Goal: Task Accomplishment & Management: Complete application form

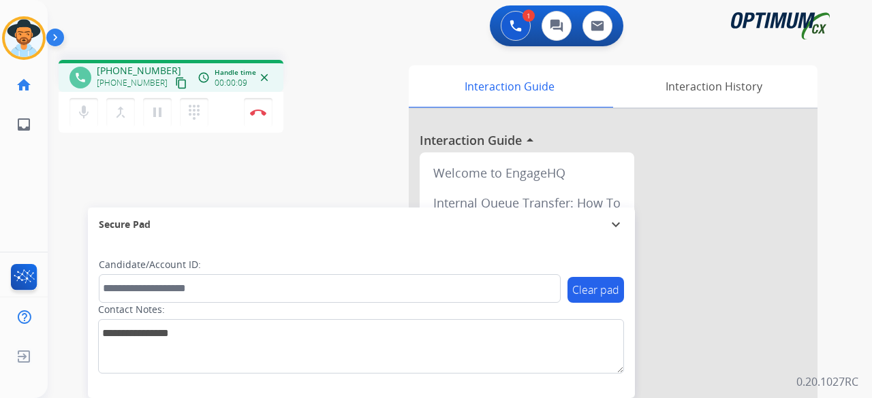
click at [175, 80] on mat-icon "content_copy" at bounding box center [181, 83] width 12 height 12
click at [173, 76] on button "content_copy" at bounding box center [181, 83] width 16 height 16
click at [253, 111] on img at bounding box center [258, 112] width 16 height 7
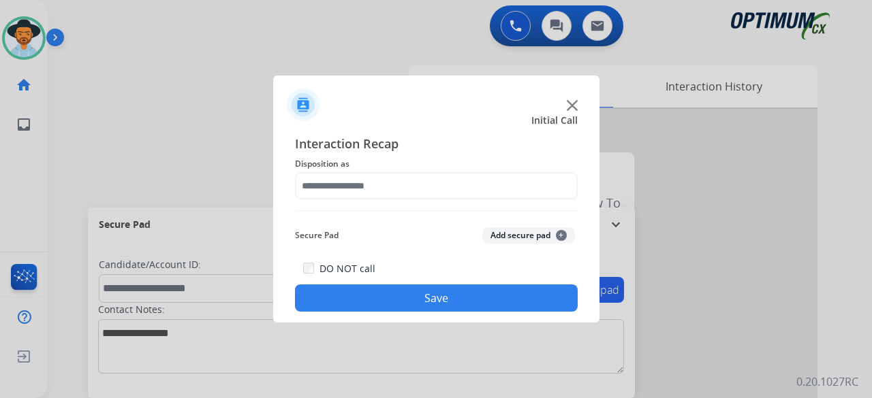
click at [65, 106] on div at bounding box center [436, 199] width 872 height 398
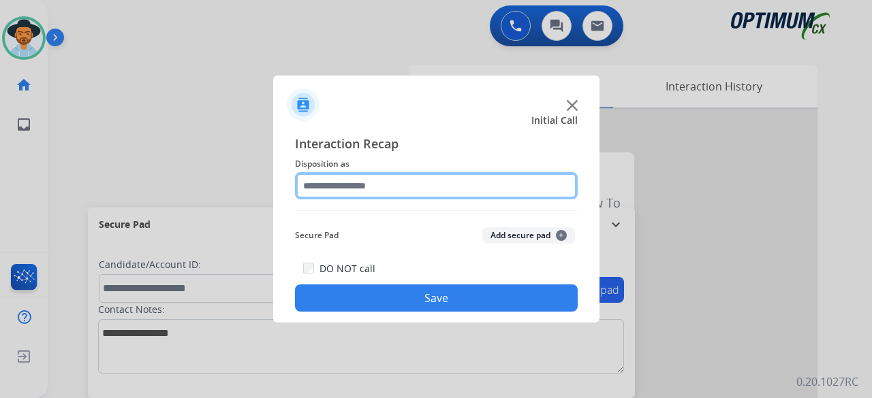
click at [353, 182] on input "text" at bounding box center [436, 185] width 283 height 27
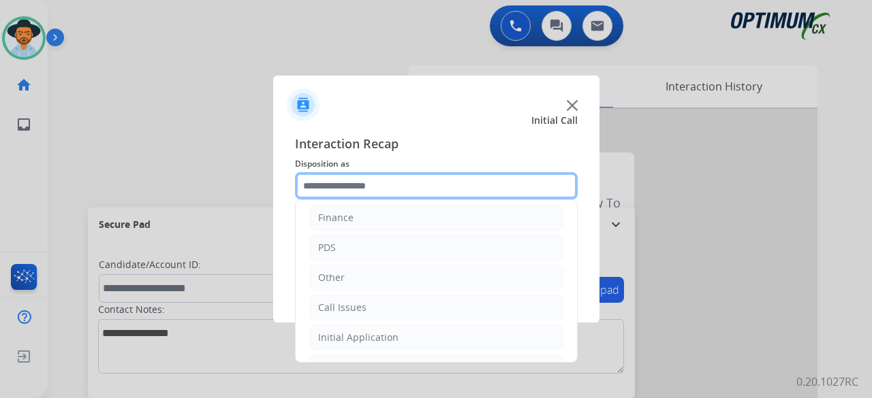
scroll to position [89, 0]
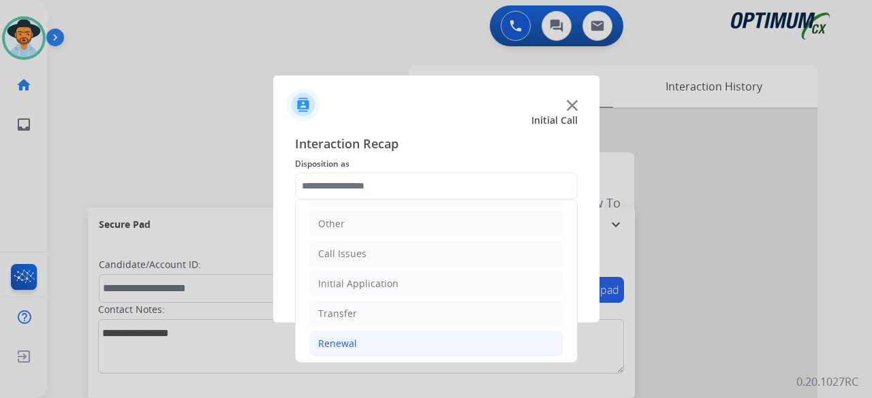
click at [369, 335] on li "Renewal" at bounding box center [436, 344] width 254 height 26
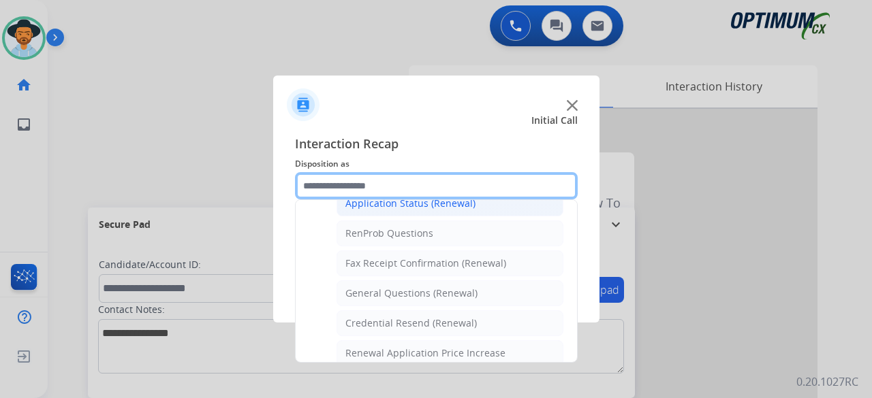
scroll to position [336, 0]
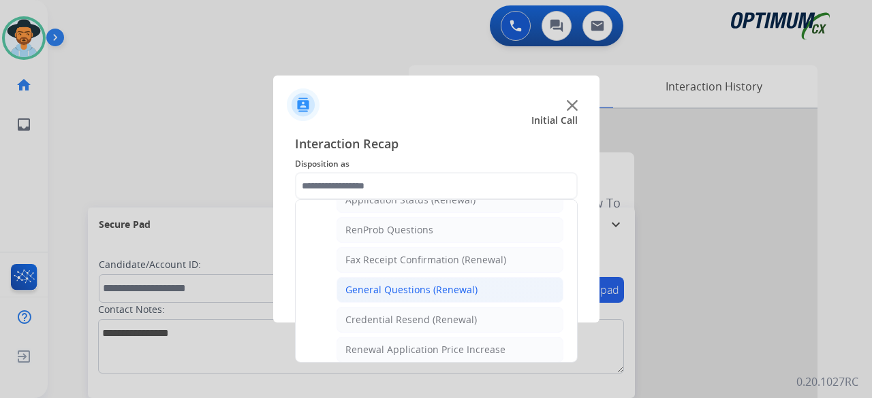
click at [439, 283] on div "General Questions (Renewal)" at bounding box center [411, 290] width 132 height 14
type input "**********"
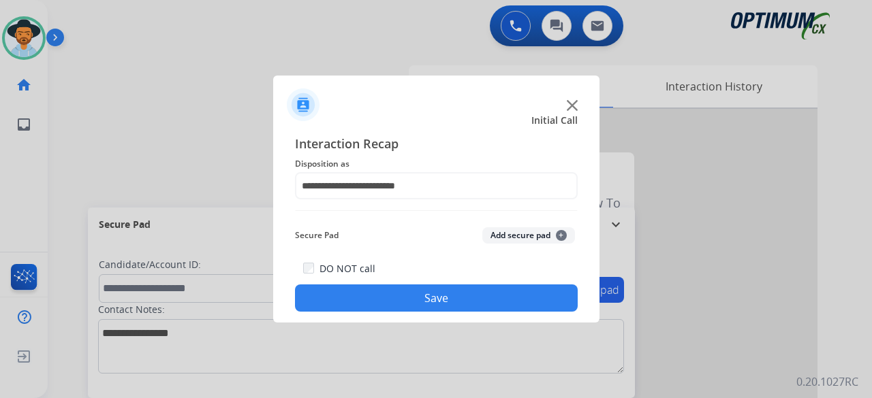
click at [515, 231] on button "Add secure pad +" at bounding box center [528, 235] width 93 height 16
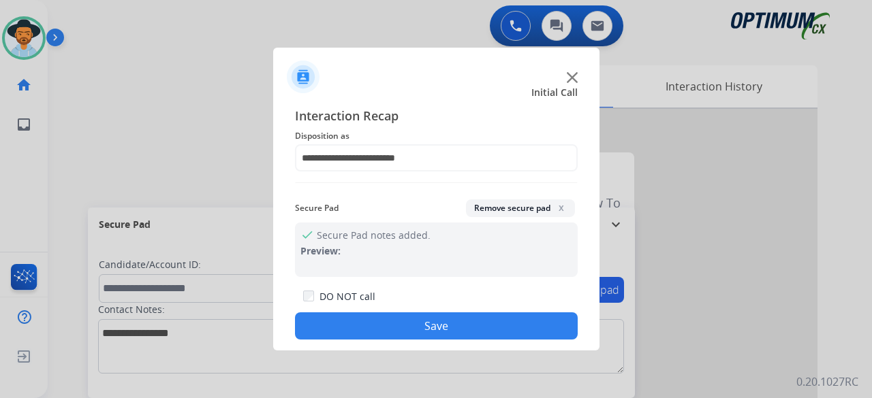
click at [433, 321] on button "Save" at bounding box center [436, 326] width 283 height 27
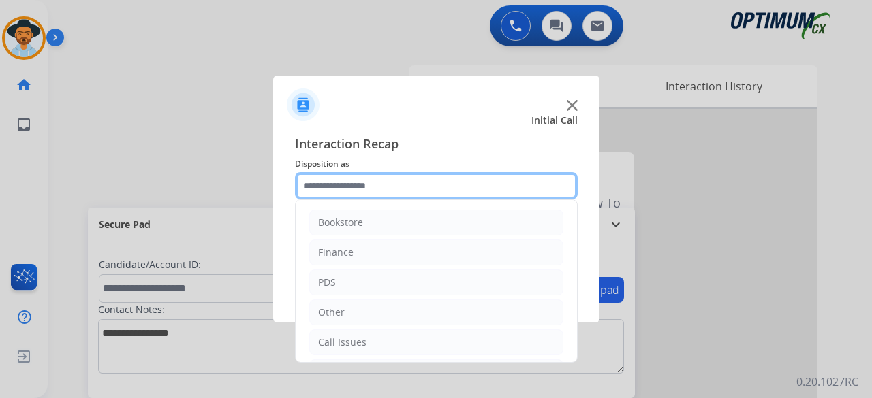
click at [439, 183] on input "text" at bounding box center [436, 185] width 283 height 27
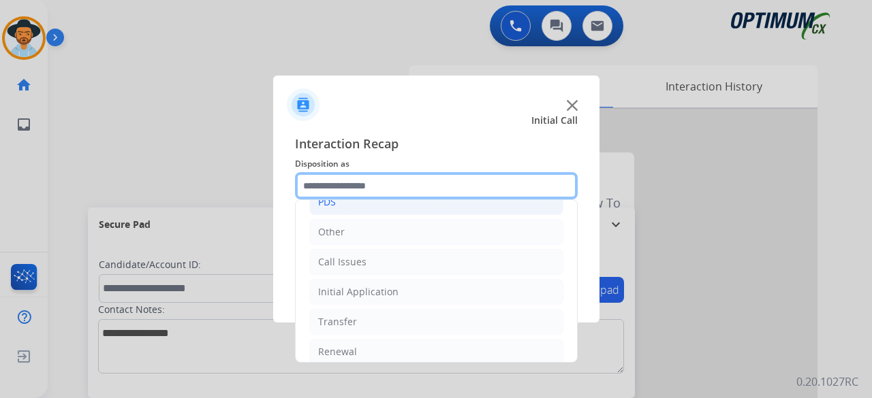
scroll to position [89, 0]
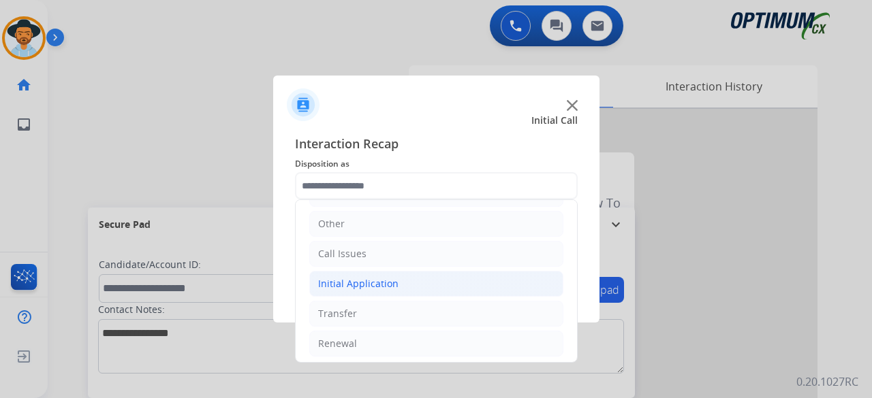
click at [389, 285] on div "Initial Application" at bounding box center [358, 284] width 80 height 14
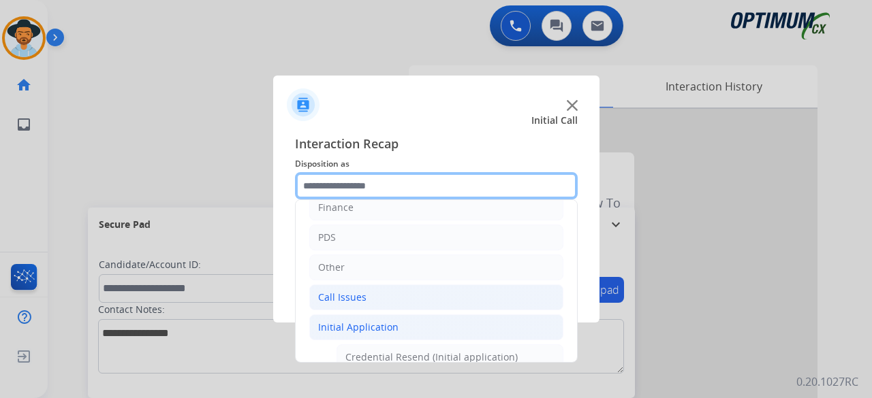
scroll to position [37, 0]
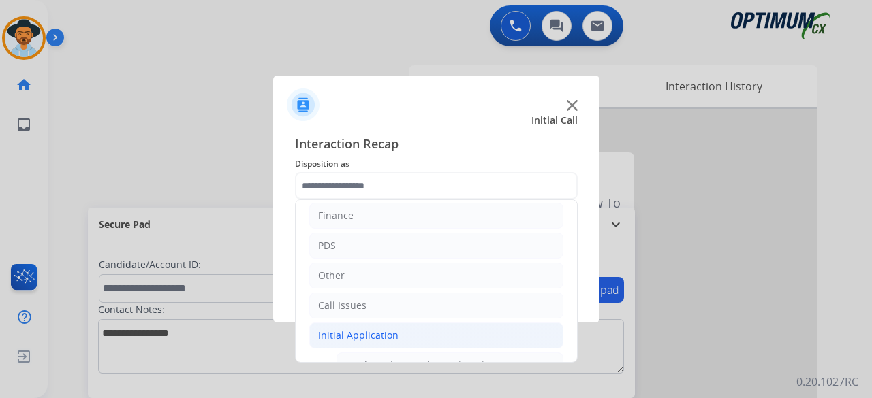
click at [364, 301] on button "Save" at bounding box center [436, 298] width 283 height 27
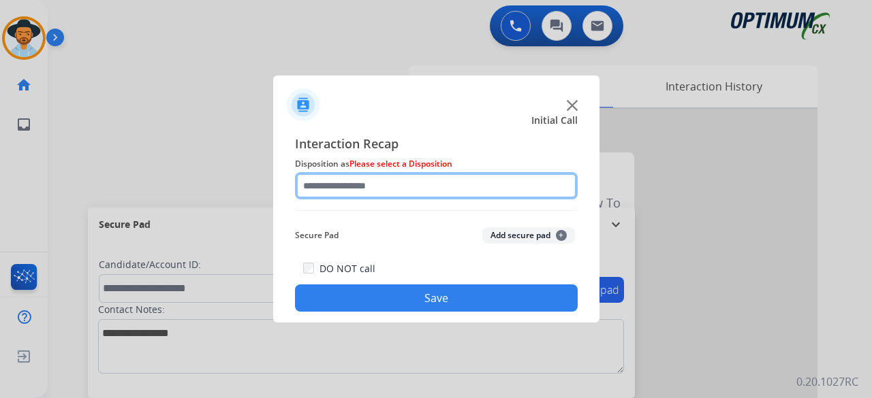
click at [388, 186] on input "text" at bounding box center [436, 185] width 283 height 27
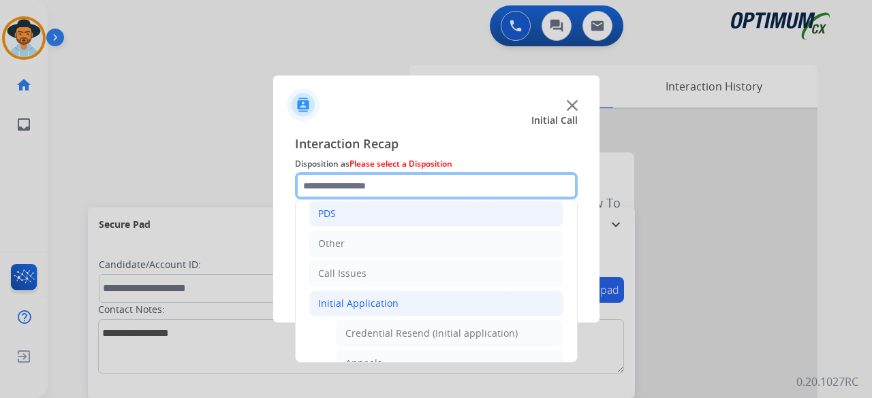
scroll to position [93, 0]
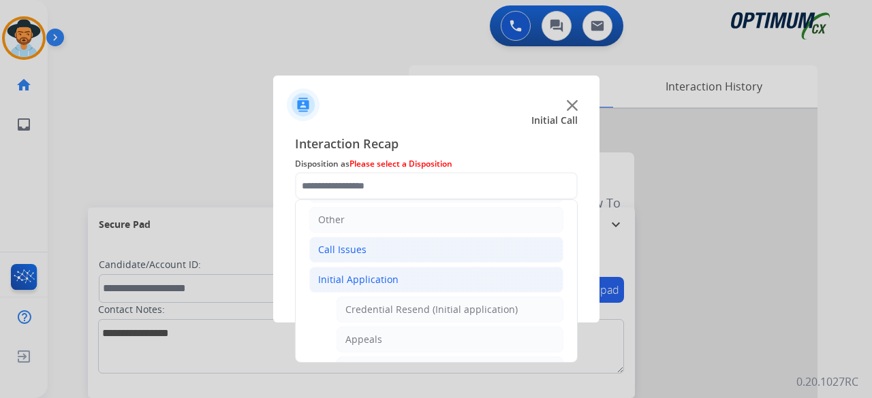
click at [384, 252] on li "Call Issues" at bounding box center [436, 250] width 254 height 26
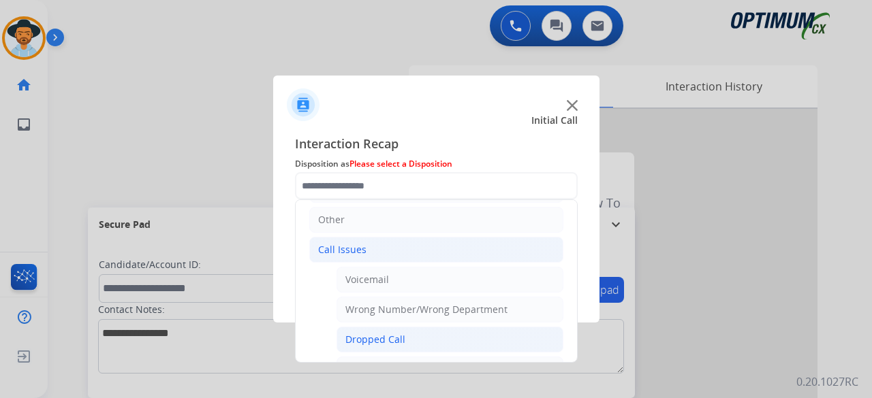
click at [384, 333] on div "Dropped Call" at bounding box center [375, 340] width 60 height 14
type input "**********"
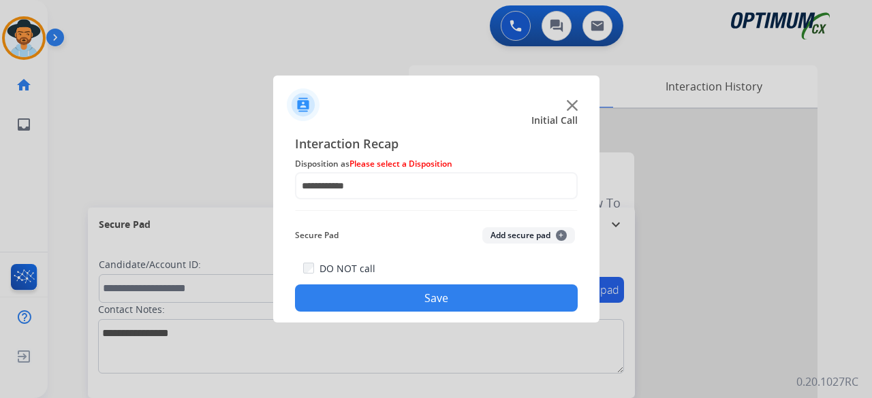
click at [531, 235] on button "Add secure pad +" at bounding box center [528, 235] width 93 height 16
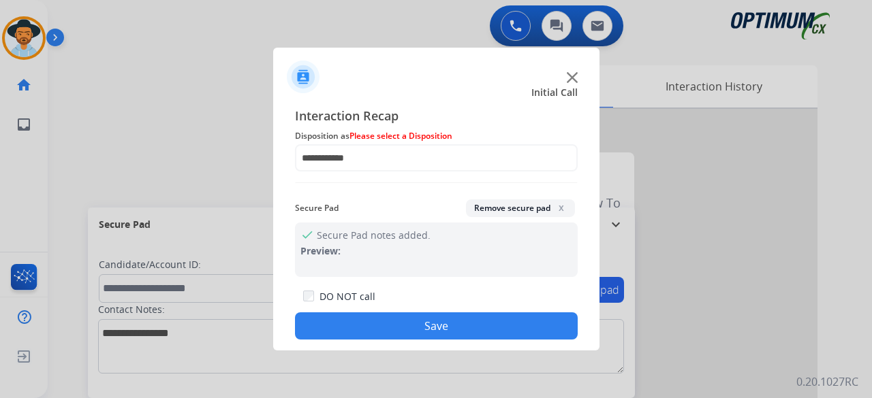
click at [432, 327] on button "Save" at bounding box center [436, 326] width 283 height 27
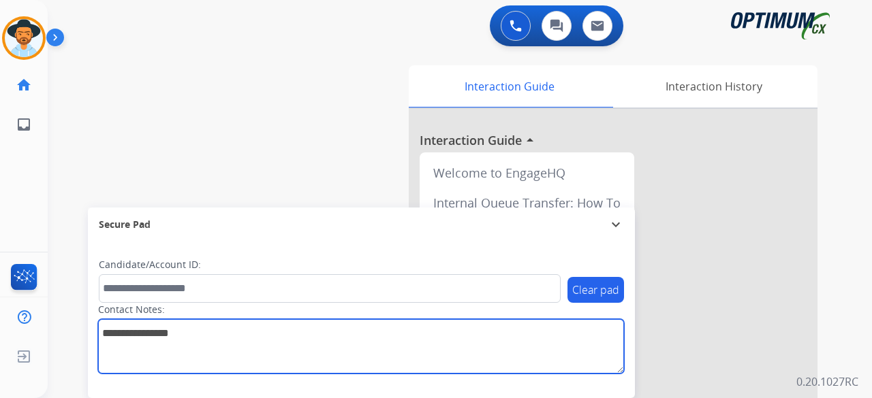
click at [432, 327] on textarea at bounding box center [361, 346] width 526 height 54
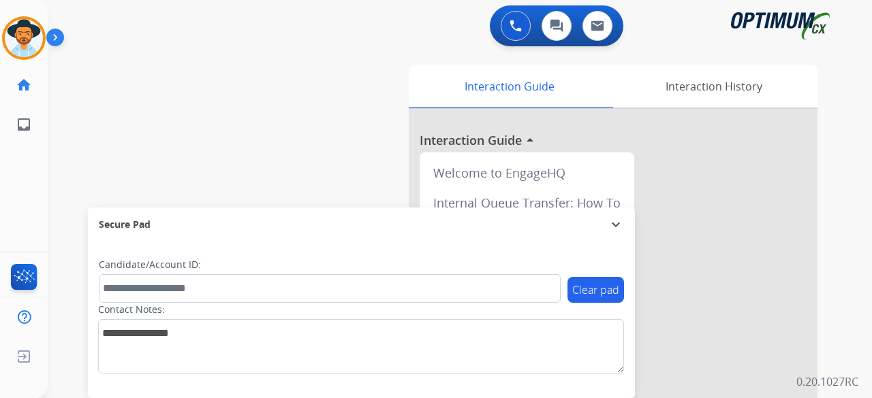
click at [158, 148] on div "swap_horiz Break voice bridge close_fullscreen Connect 3-Way Call merge_type Se…" at bounding box center [443, 333] width 791 height 568
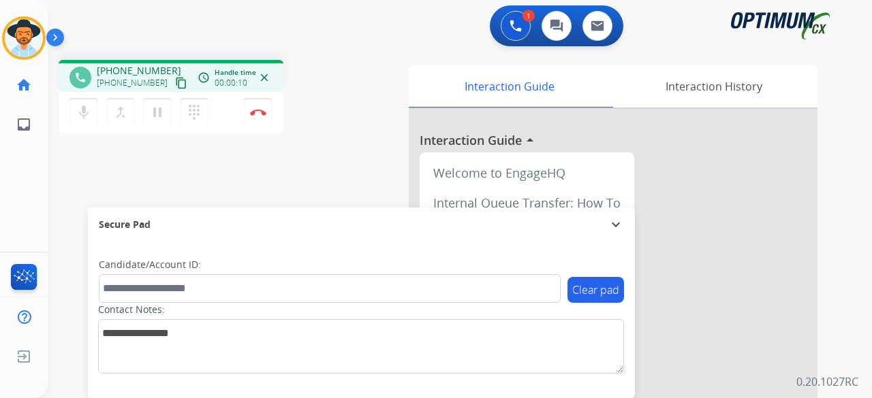
click at [175, 88] on mat-icon "content_copy" at bounding box center [181, 83] width 12 height 12
click at [256, 112] on img at bounding box center [258, 112] width 16 height 7
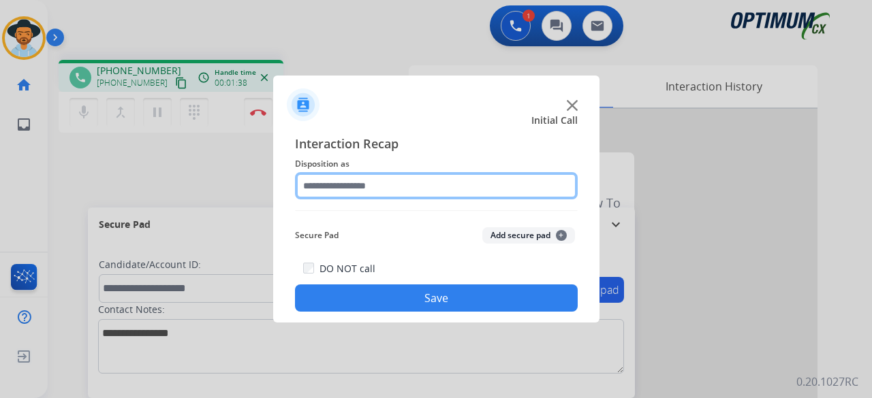
click at [419, 180] on input "text" at bounding box center [436, 185] width 283 height 27
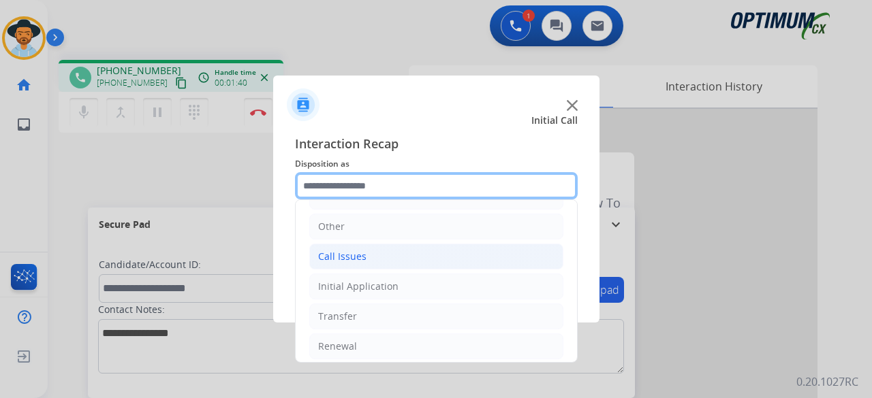
scroll to position [89, 0]
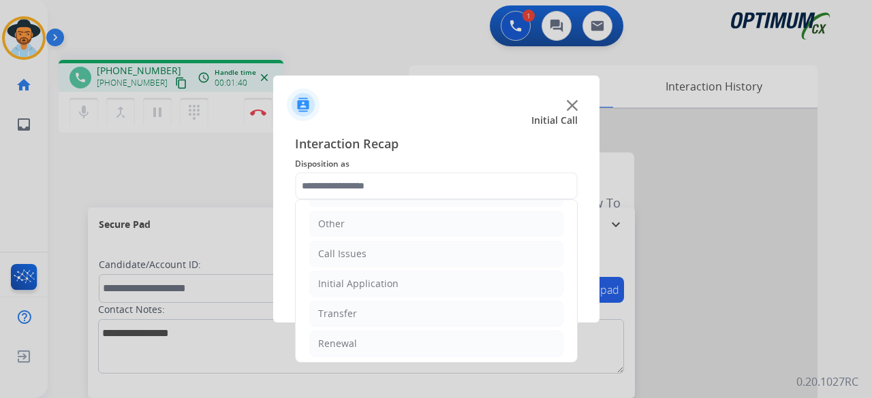
click at [413, 295] on ul "Bookstore Finance PDS Other Call Issues Initial Application Transfer Renewal" at bounding box center [436, 239] width 281 height 255
click at [417, 288] on li "Initial Application" at bounding box center [436, 284] width 254 height 26
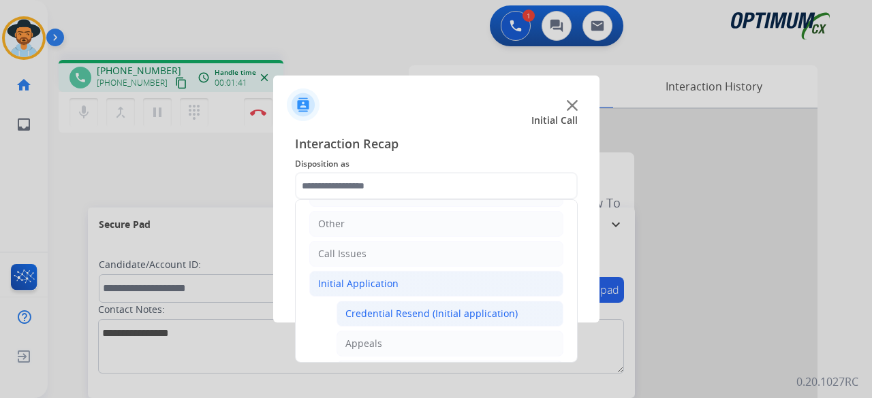
click at [396, 309] on div "Credential Resend (Initial application)" at bounding box center [431, 314] width 172 height 14
type input "**********"
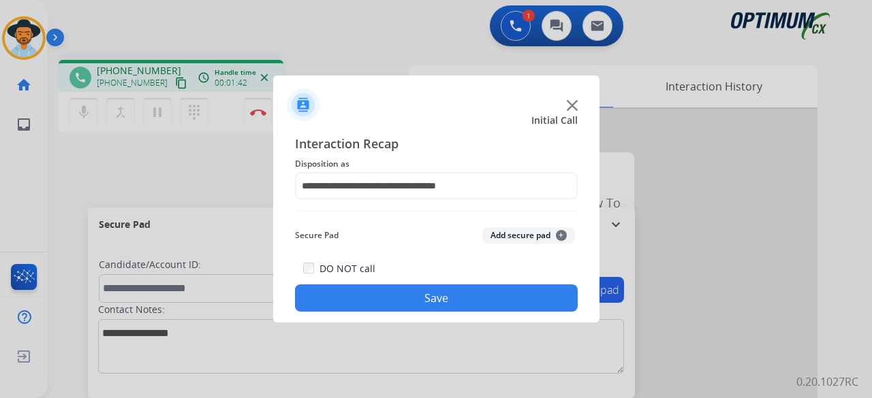
click at [504, 288] on button "Save" at bounding box center [436, 298] width 283 height 27
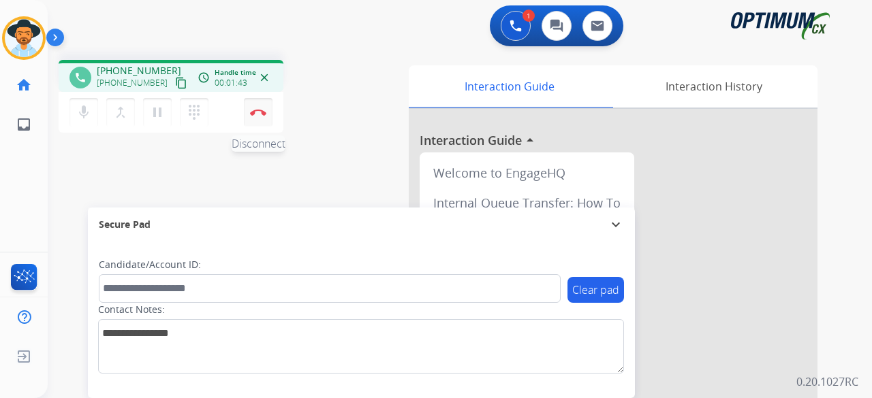
click at [263, 106] on button "Disconnect" at bounding box center [258, 112] width 29 height 29
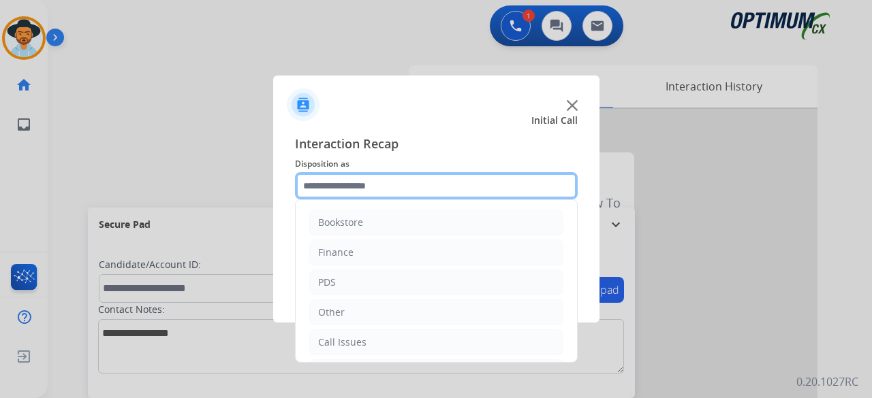
click at [445, 196] on input "text" at bounding box center [436, 185] width 283 height 27
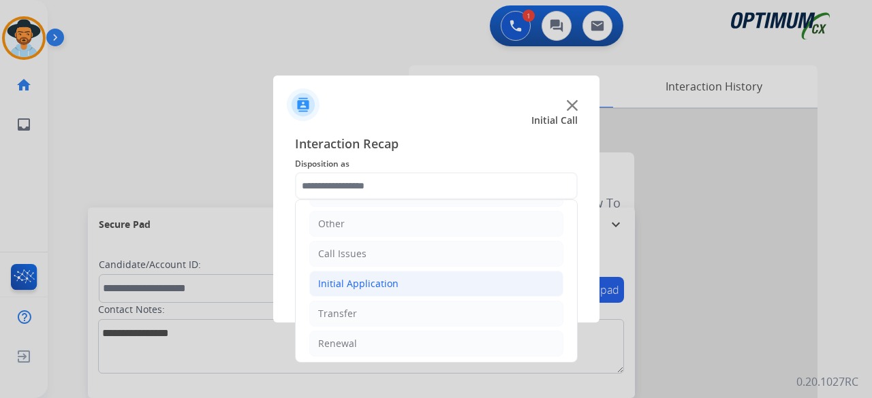
click at [407, 284] on li "Initial Application" at bounding box center [436, 284] width 254 height 26
click at [404, 303] on li "Credential Resend (Initial application)" at bounding box center [449, 314] width 227 height 26
type input "**********"
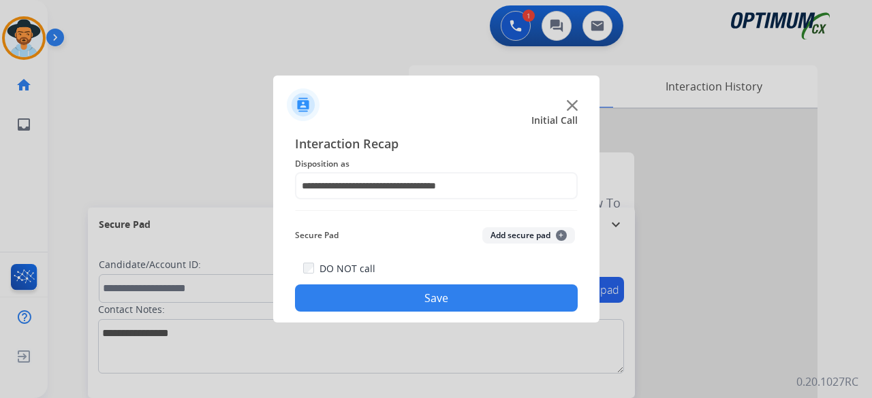
click at [552, 240] on button "Add secure pad +" at bounding box center [528, 235] width 93 height 16
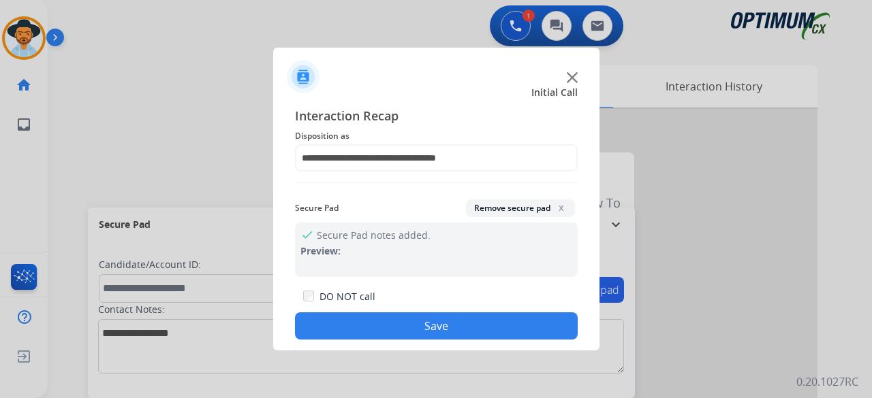
click at [466, 334] on button "Save" at bounding box center [436, 326] width 283 height 27
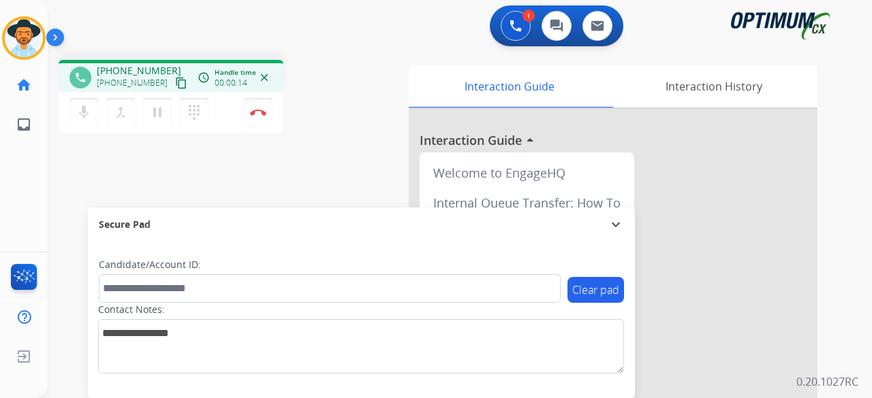
click at [175, 83] on mat-icon "content_copy" at bounding box center [181, 83] width 12 height 12
click at [263, 117] on button "Disconnect" at bounding box center [258, 112] width 29 height 29
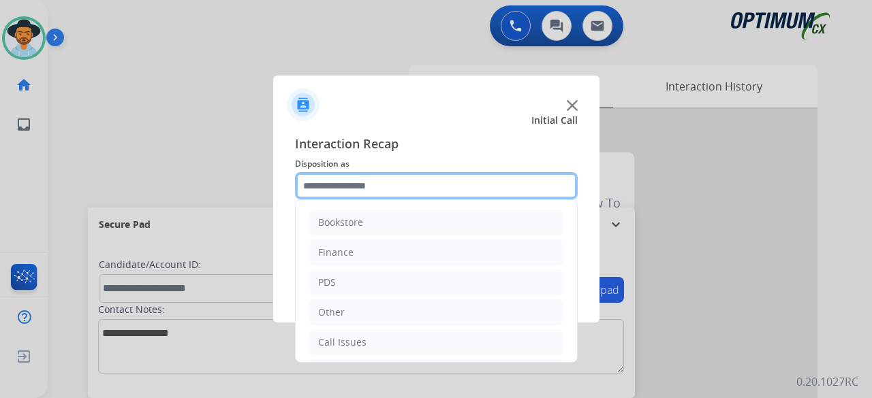
click at [387, 189] on input "text" at bounding box center [436, 185] width 283 height 27
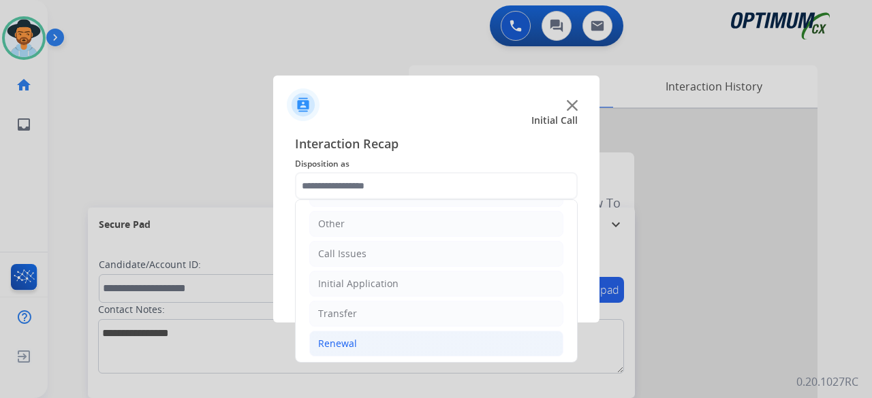
click at [376, 331] on li "Renewal" at bounding box center [436, 344] width 254 height 26
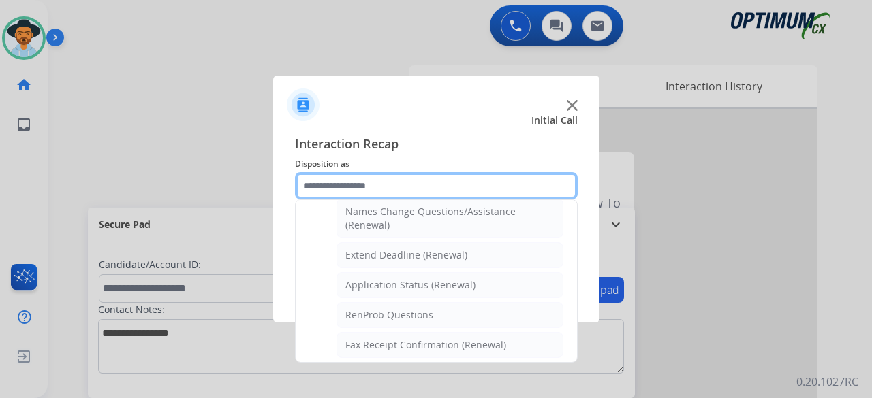
scroll to position [292, 0]
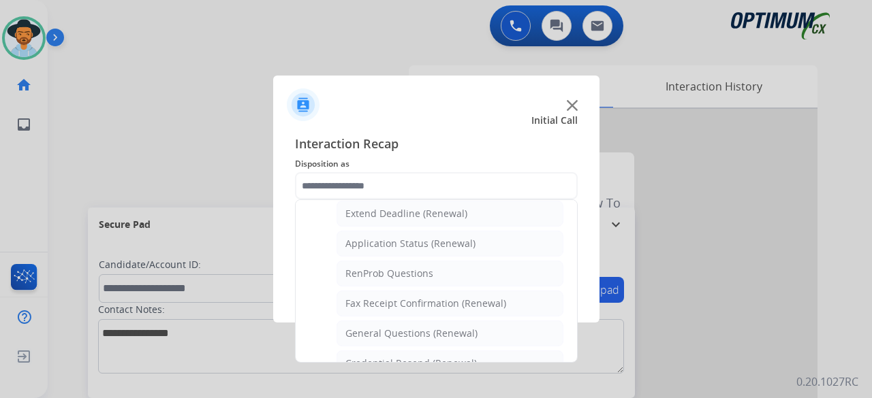
click at [376, 330] on div "General Questions (Renewal)" at bounding box center [411, 334] width 132 height 14
type input "**********"
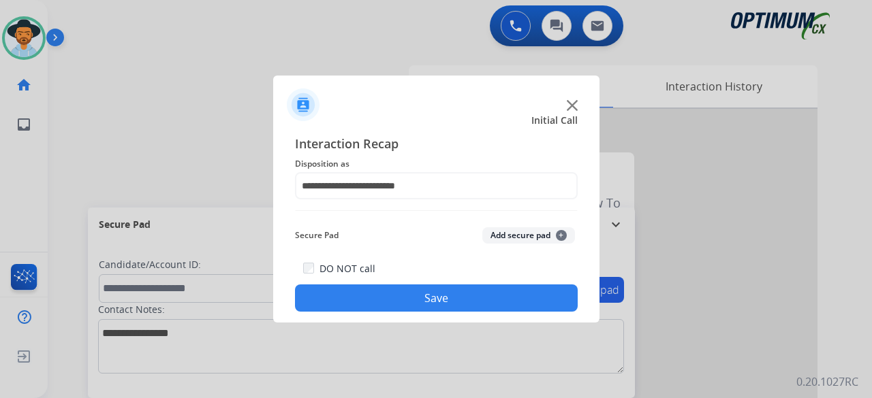
click at [523, 233] on button "Add secure pad +" at bounding box center [528, 235] width 93 height 16
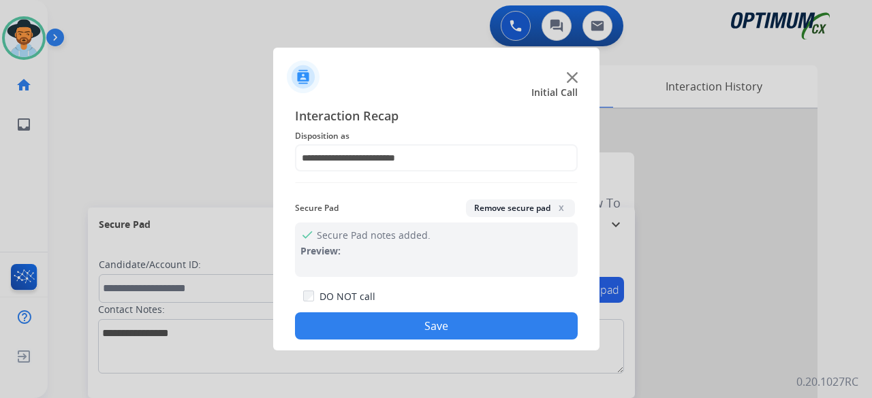
click at [427, 334] on button "Save" at bounding box center [436, 326] width 283 height 27
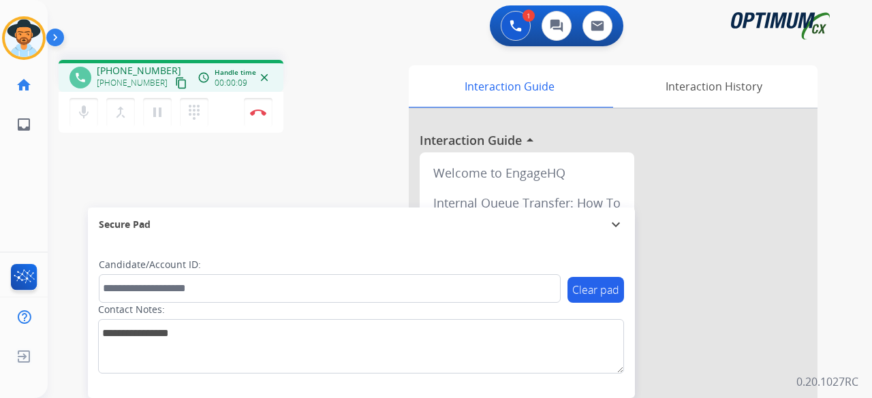
click at [175, 84] on mat-icon "content_copy" at bounding box center [181, 83] width 12 height 12
click at [77, 116] on mat-icon "mic" at bounding box center [84, 112] width 16 height 16
click at [159, 116] on mat-icon "pause" at bounding box center [157, 112] width 16 height 16
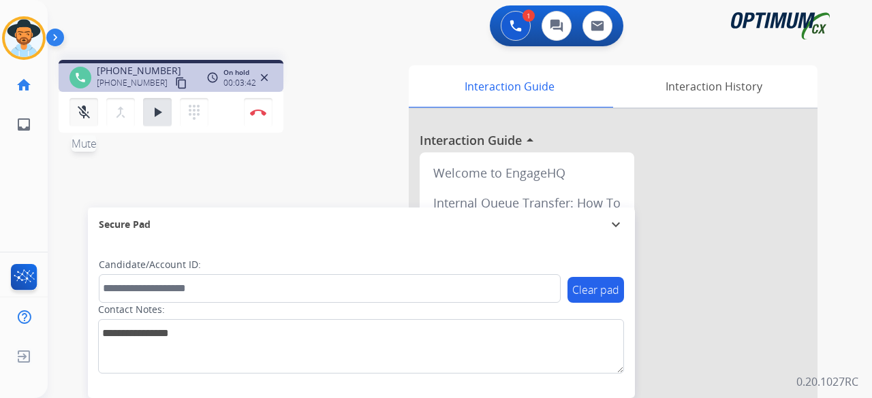
click at [83, 117] on mat-icon "mic_off" at bounding box center [84, 112] width 16 height 16
click at [163, 125] on button "play_arrow Hold" at bounding box center [157, 112] width 29 height 29
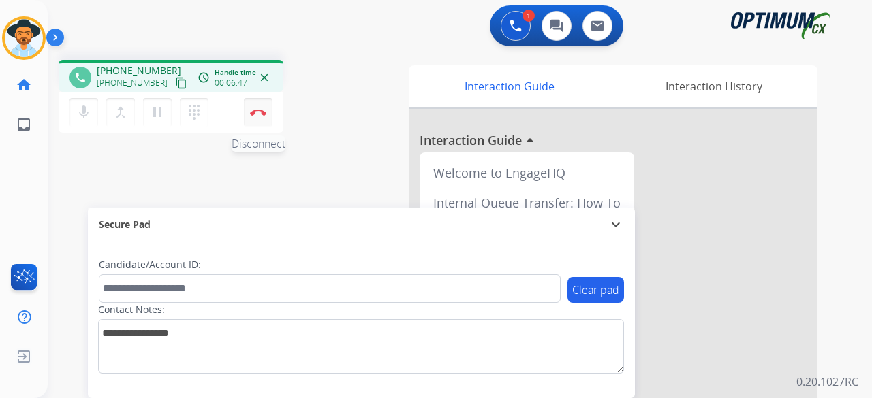
click at [264, 114] on img at bounding box center [258, 112] width 16 height 7
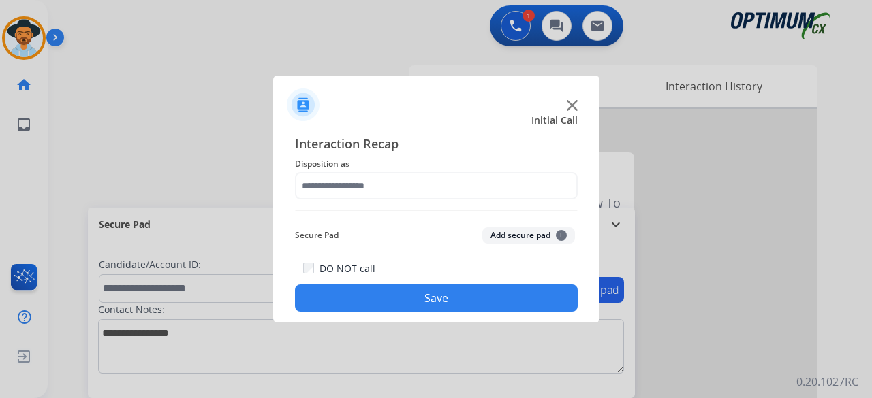
click at [567, 104] on img at bounding box center [572, 105] width 11 height 11
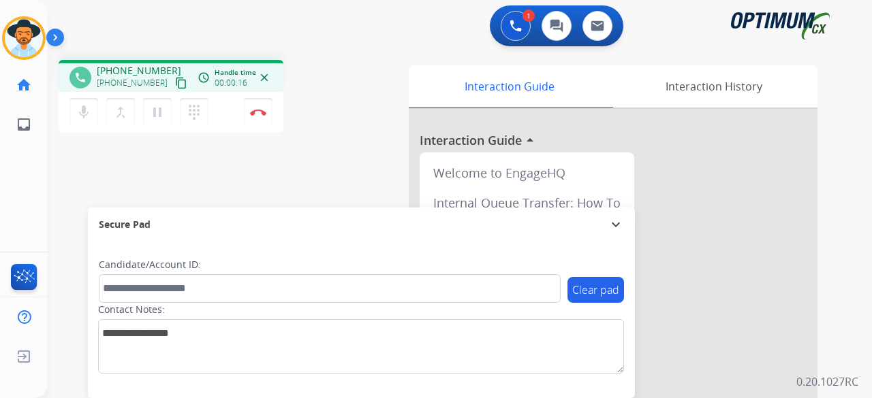
click at [175, 85] on mat-icon "content_copy" at bounding box center [181, 83] width 12 height 12
click at [175, 81] on mat-icon "content_copy" at bounding box center [181, 83] width 12 height 12
click at [257, 114] on img at bounding box center [258, 112] width 16 height 7
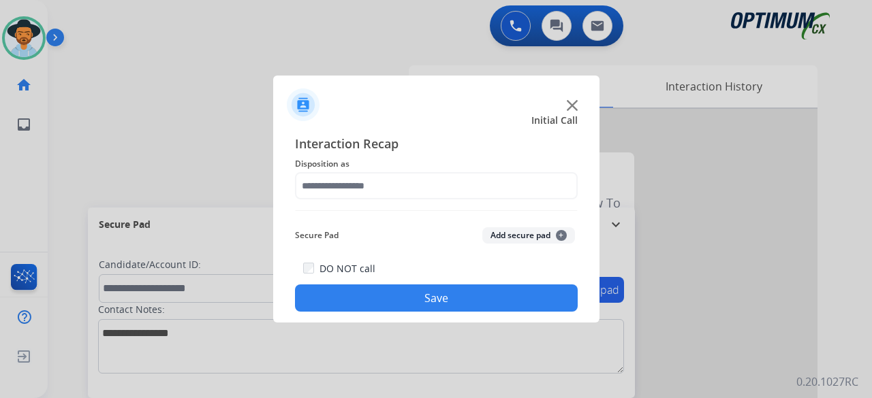
click at [569, 111] on div at bounding box center [436, 100] width 326 height 48
click at [573, 106] on img at bounding box center [572, 105] width 11 height 11
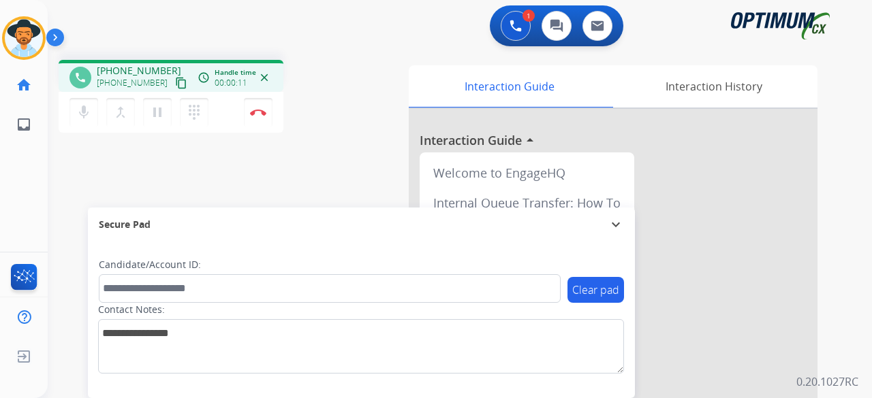
click at [175, 84] on mat-icon "content_copy" at bounding box center [181, 83] width 12 height 12
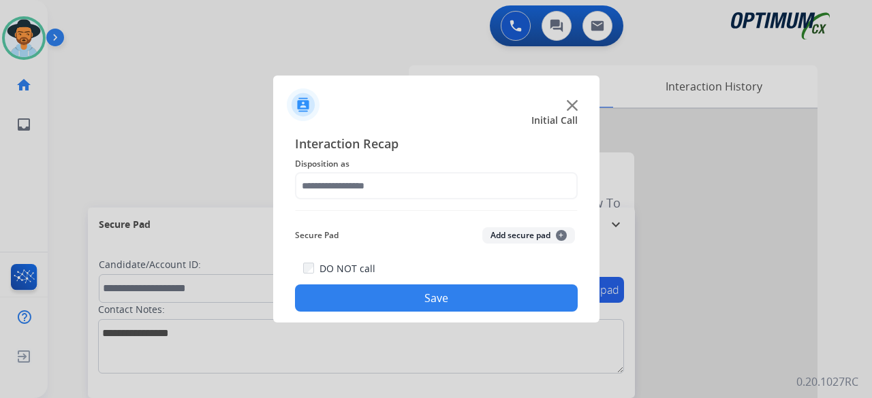
click at [575, 102] on img at bounding box center [572, 105] width 11 height 11
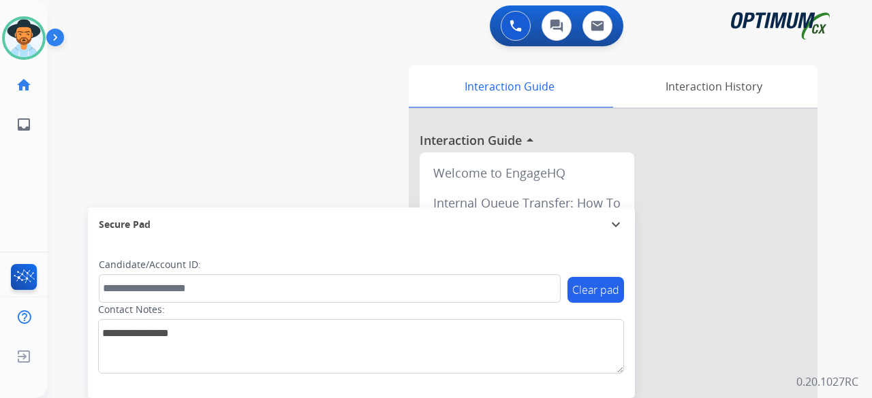
click at [569, 109] on div at bounding box center [613, 363] width 409 height 508
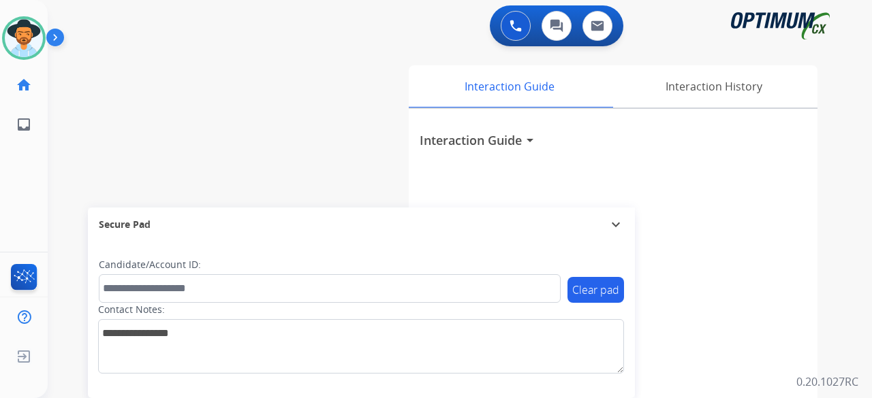
click at [569, 109] on div "Interaction Guide arrow_drop_down" at bounding box center [613, 363] width 409 height 508
click at [55, 39] on img at bounding box center [57, 40] width 23 height 26
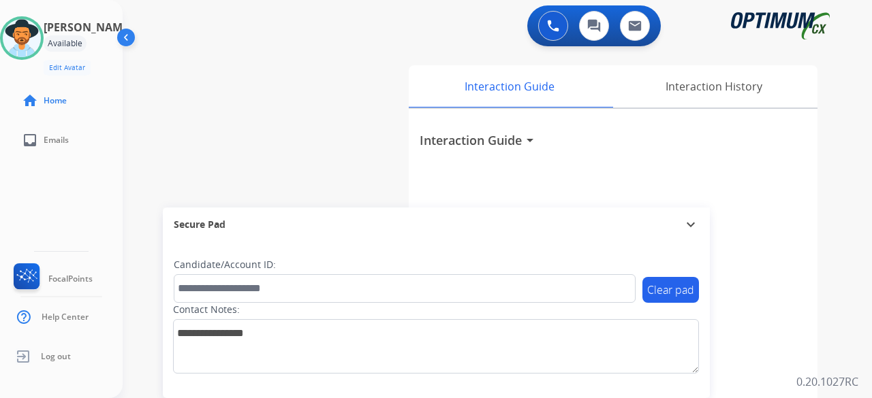
click at [128, 37] on img at bounding box center [127, 40] width 26 height 26
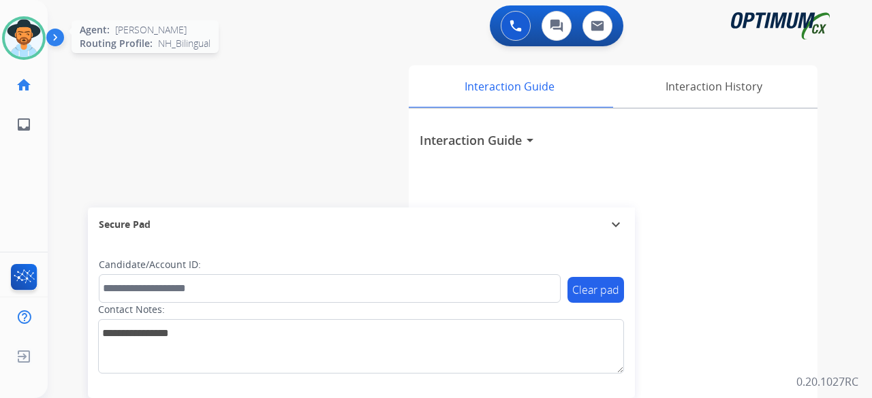
click at [23, 50] on img at bounding box center [24, 38] width 38 height 38
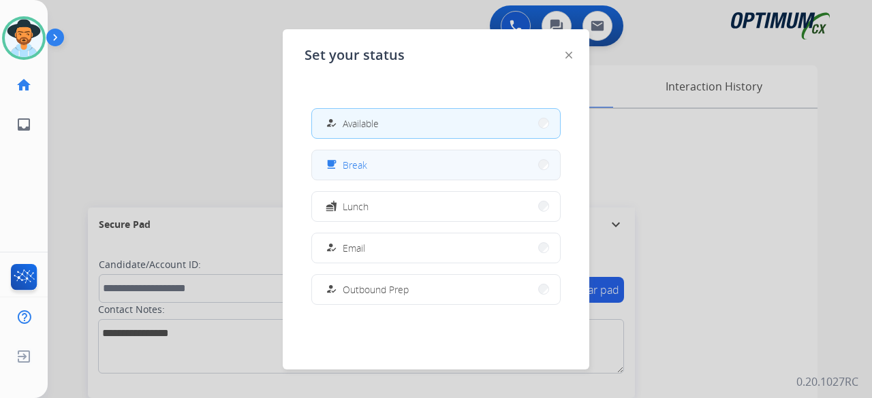
click at [428, 160] on button "free_breakfast Break" at bounding box center [436, 164] width 248 height 29
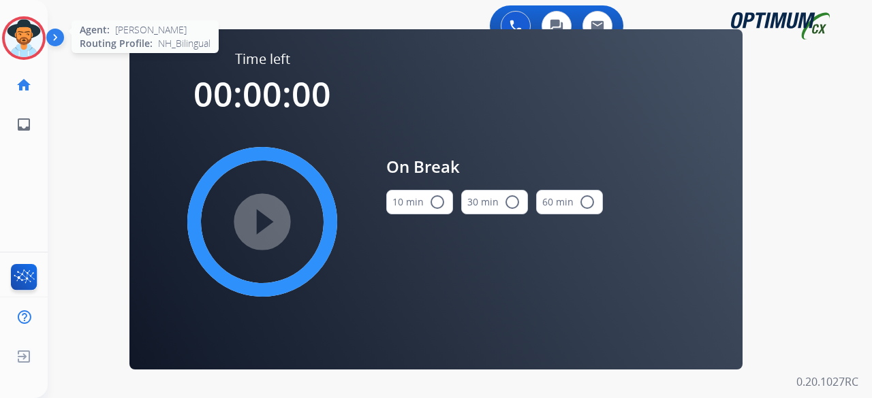
click at [37, 53] on div at bounding box center [24, 38] width 44 height 44
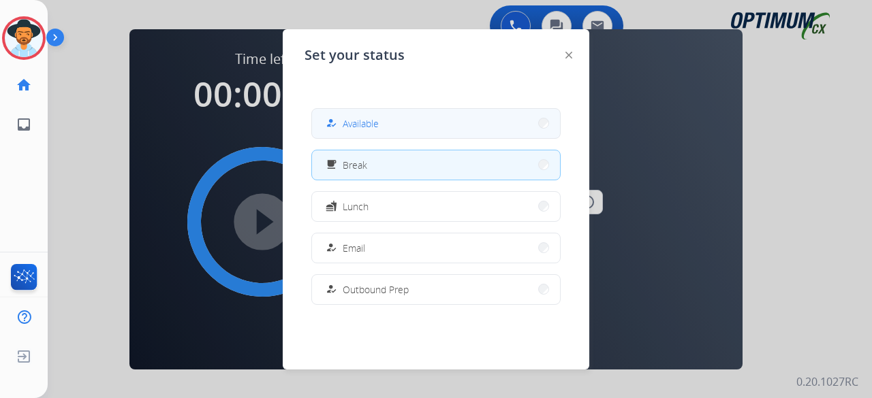
click at [367, 134] on button "how_to_reg Available" at bounding box center [436, 123] width 248 height 29
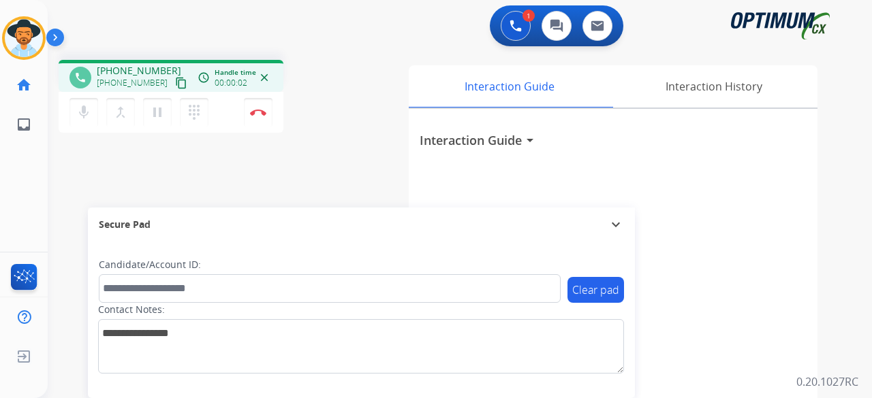
click at [175, 82] on mat-icon "content_copy" at bounding box center [181, 83] width 12 height 12
click at [264, 101] on button "Disconnect" at bounding box center [258, 112] width 29 height 29
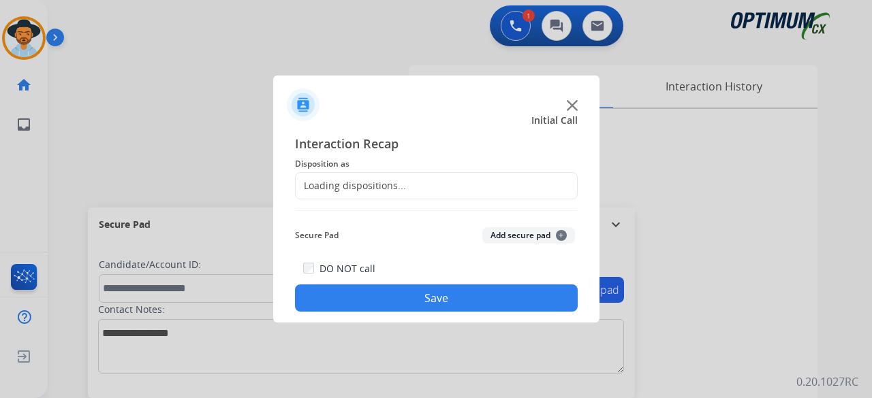
click at [432, 183] on div "Loading dispositions..." at bounding box center [436, 185] width 283 height 27
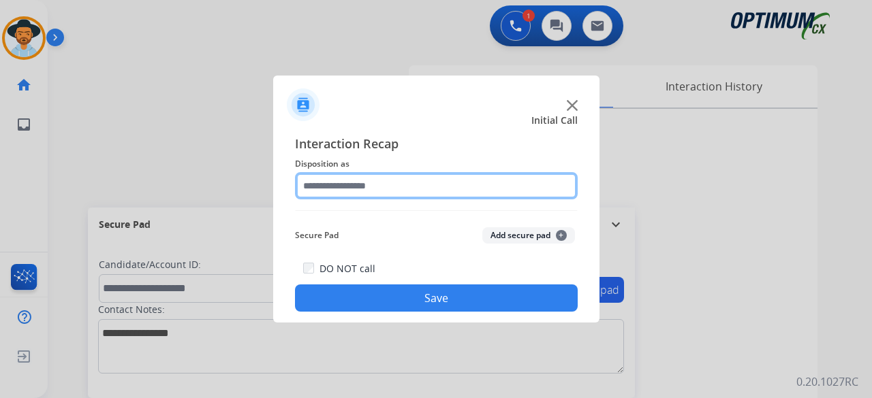
click at [417, 182] on input "text" at bounding box center [436, 185] width 283 height 27
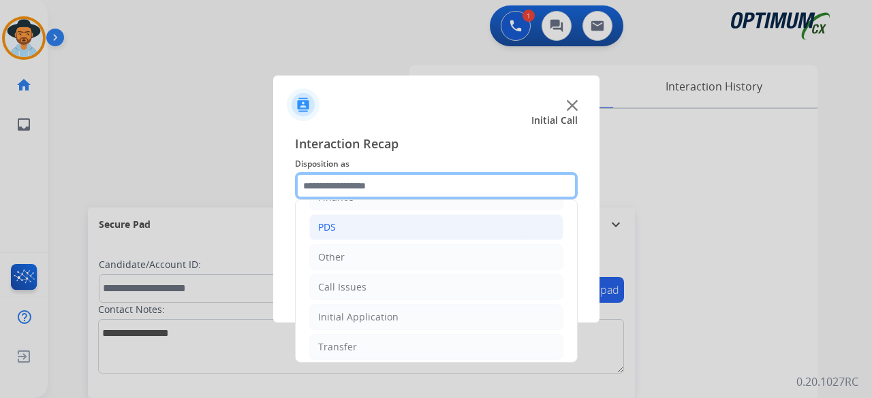
scroll to position [72, 0]
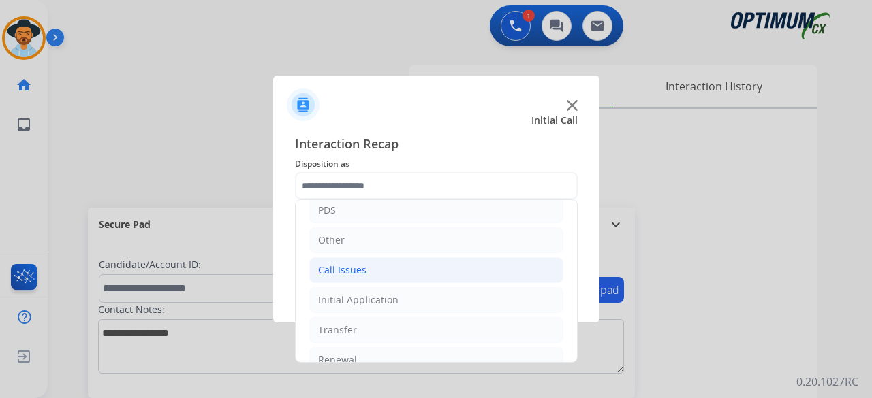
click at [385, 277] on li "Call Issues" at bounding box center [436, 270] width 254 height 26
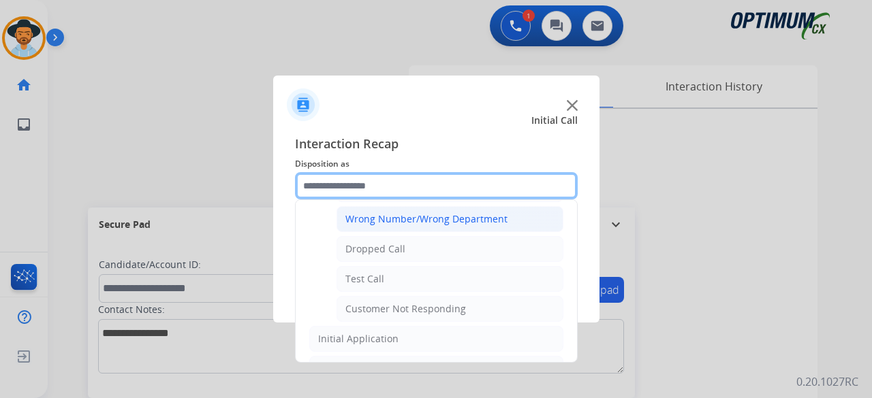
scroll to position [232, 0]
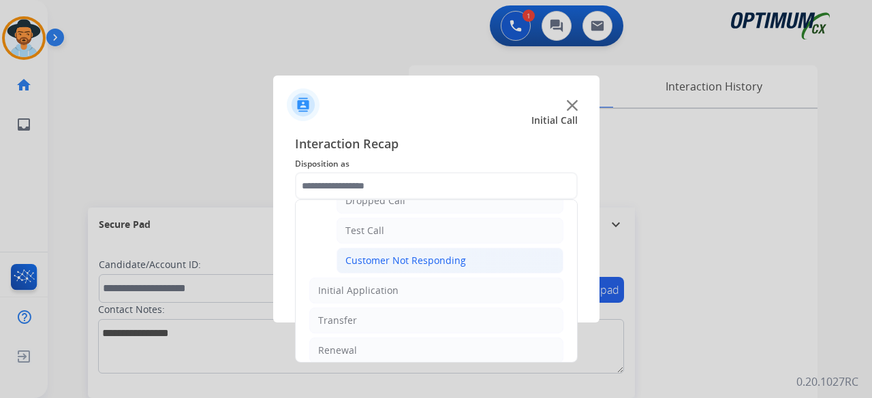
click at [399, 257] on div "Customer Not Responding" at bounding box center [405, 261] width 121 height 14
type input "**********"
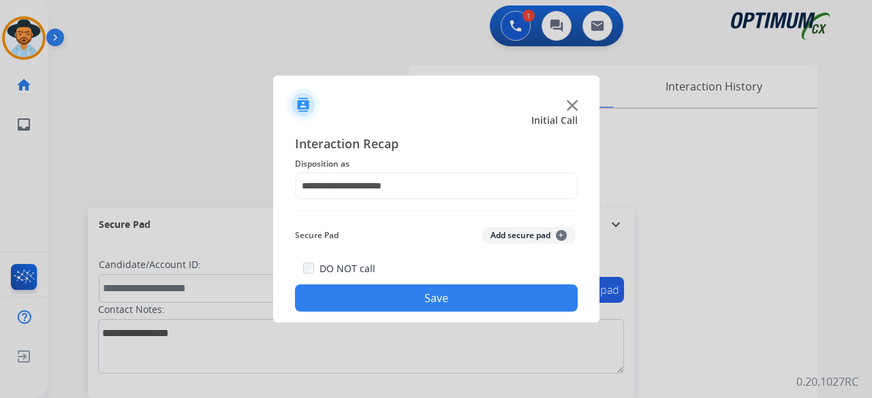
click at [516, 239] on button "Add secure pad +" at bounding box center [528, 235] width 93 height 16
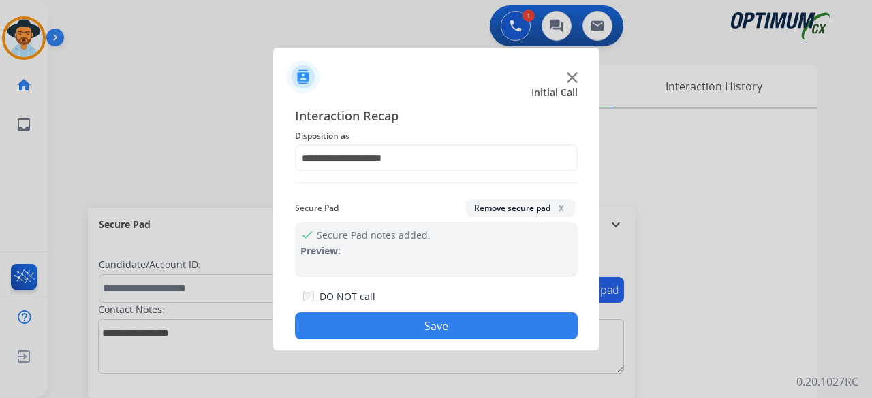
click at [463, 321] on button "Save" at bounding box center [436, 326] width 283 height 27
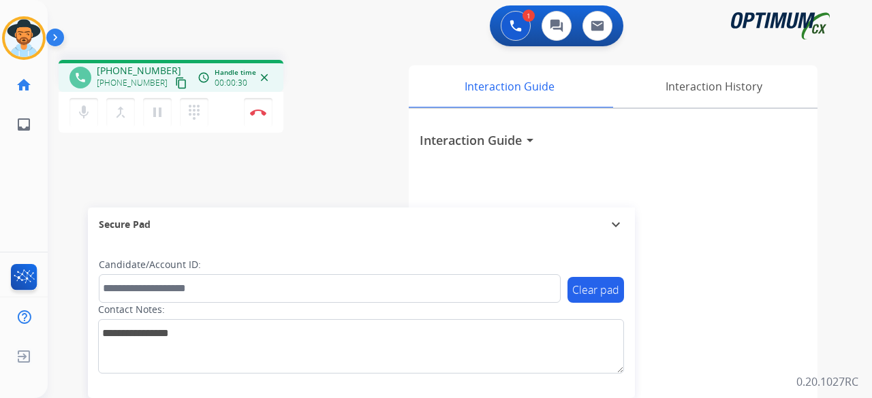
click at [175, 86] on mat-icon "content_copy" at bounding box center [181, 83] width 12 height 12
click at [267, 112] on button "Disconnect" at bounding box center [258, 112] width 29 height 29
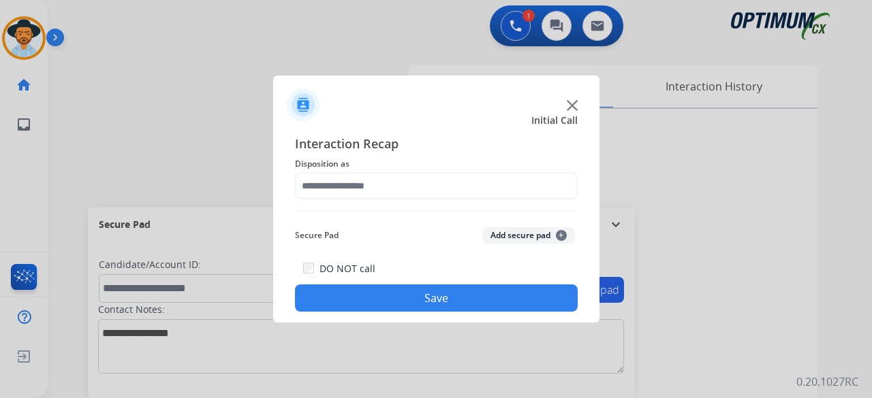
click at [572, 103] on img at bounding box center [572, 105] width 11 height 11
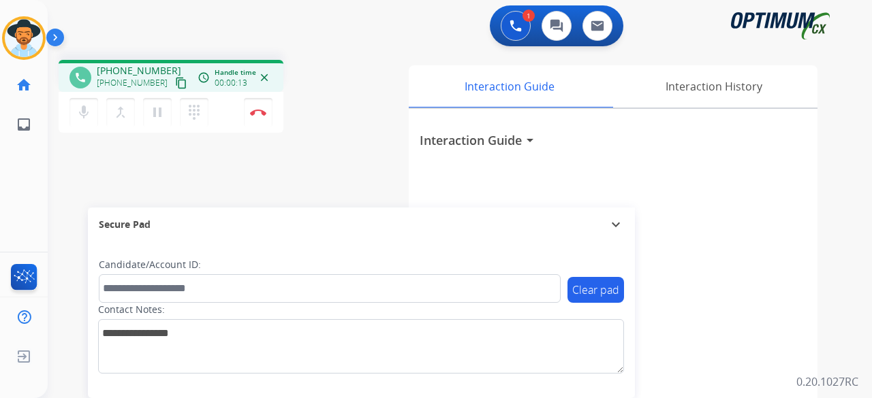
click at [175, 82] on mat-icon "content_copy" at bounding box center [181, 83] width 12 height 12
click at [251, 118] on button "Disconnect" at bounding box center [258, 112] width 29 height 29
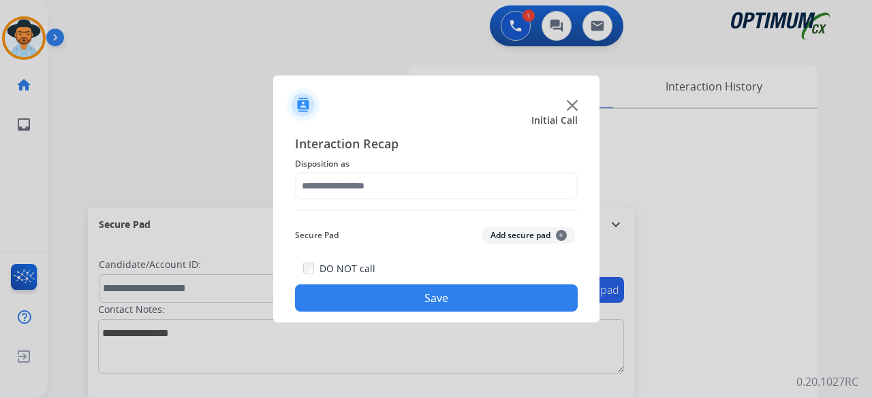
click at [572, 103] on img at bounding box center [572, 105] width 11 height 11
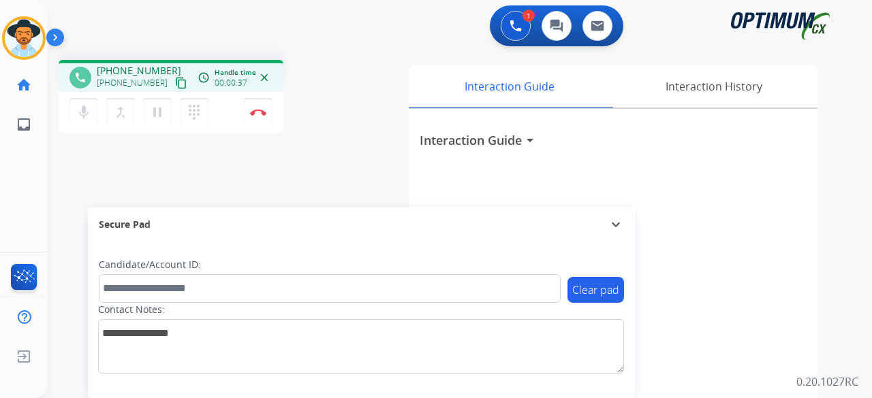
click at [175, 81] on mat-icon "content_copy" at bounding box center [181, 83] width 12 height 12
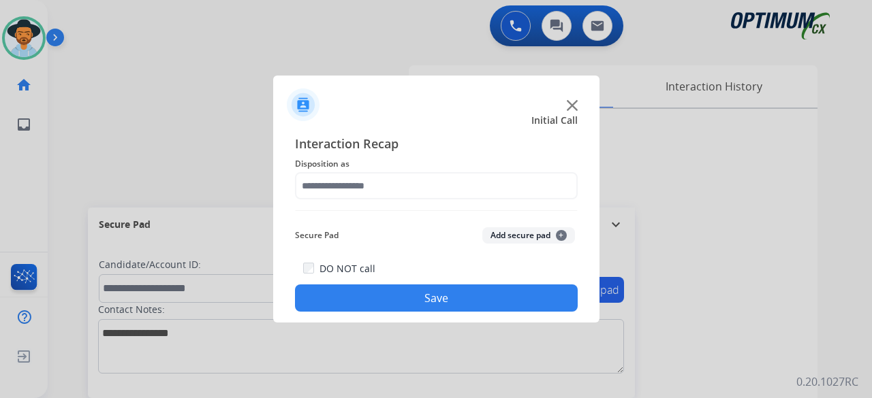
click at [571, 106] on img at bounding box center [572, 105] width 11 height 11
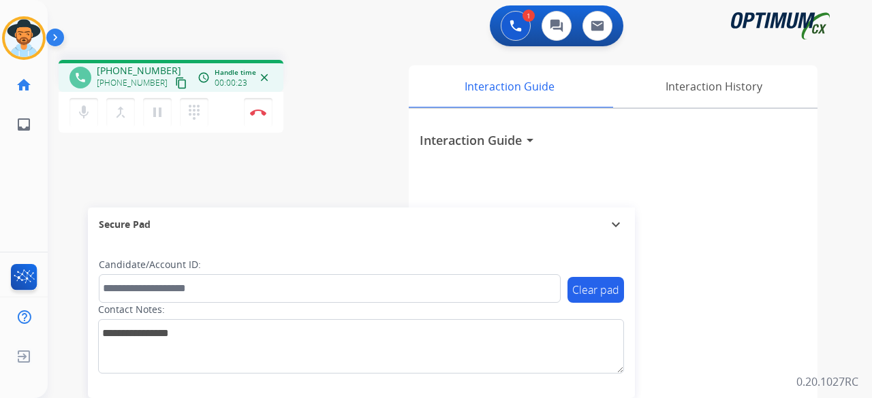
click at [175, 84] on mat-icon "content_copy" at bounding box center [181, 83] width 12 height 12
click at [257, 108] on button "Disconnect" at bounding box center [258, 112] width 29 height 29
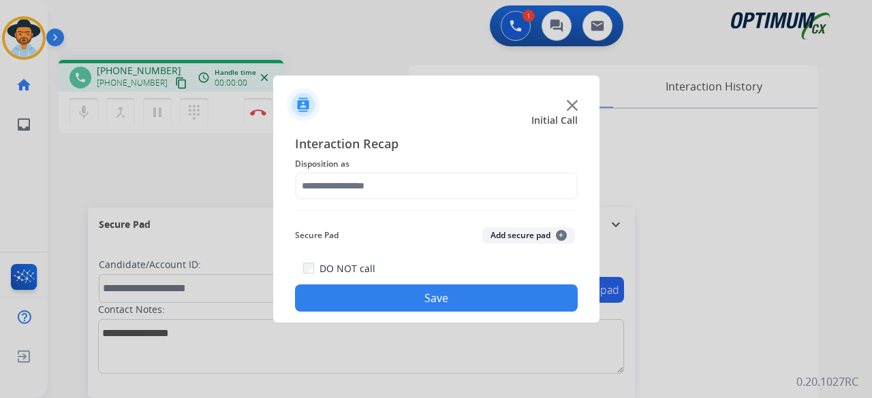
click at [563, 109] on div at bounding box center [436, 100] width 326 height 48
drag, startPoint x: 563, startPoint y: 109, endPoint x: 573, endPoint y: 105, distance: 11.0
click at [573, 105] on div at bounding box center [436, 100] width 326 height 48
click at [573, 105] on img at bounding box center [572, 105] width 11 height 11
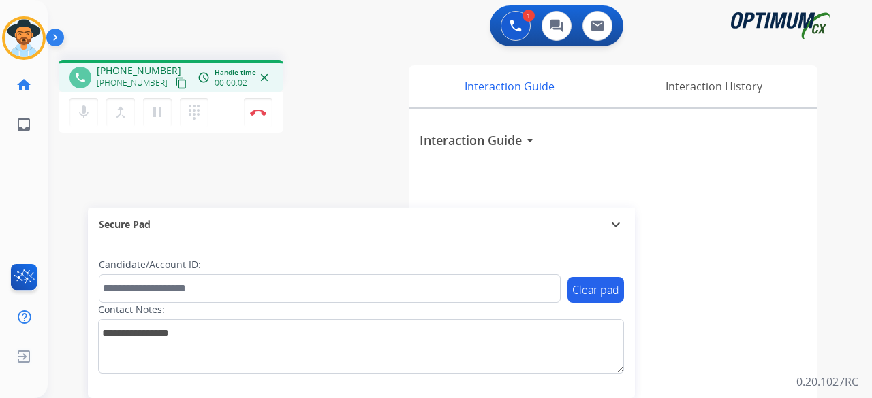
click at [175, 78] on mat-icon "content_copy" at bounding box center [181, 83] width 12 height 12
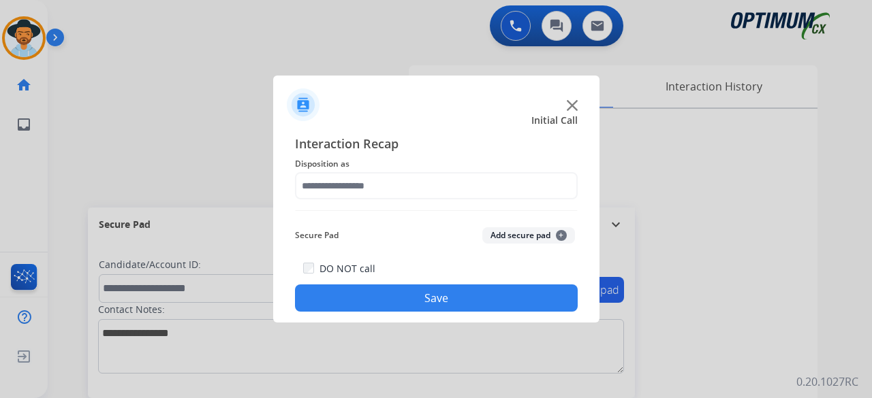
click at [571, 103] on img at bounding box center [572, 105] width 11 height 11
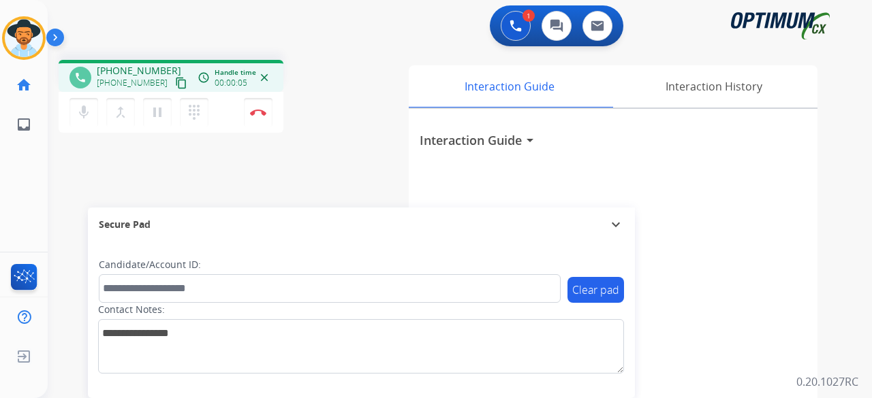
click at [175, 80] on mat-icon "content_copy" at bounding box center [181, 83] width 12 height 12
click at [256, 109] on img at bounding box center [258, 112] width 16 height 7
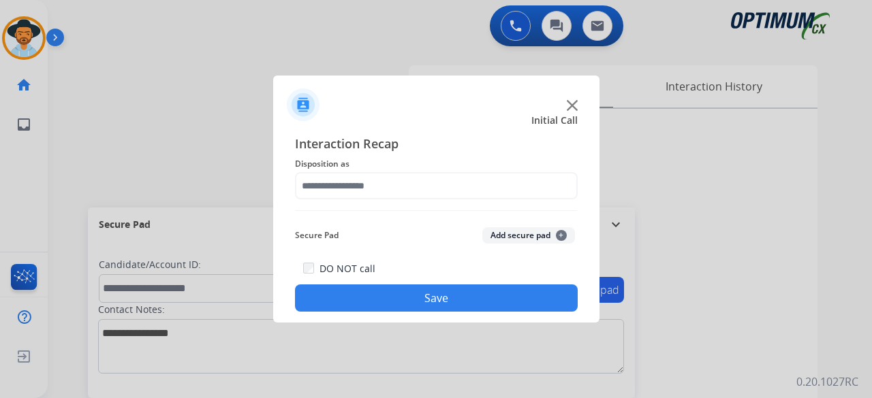
click at [572, 107] on img at bounding box center [572, 105] width 11 height 11
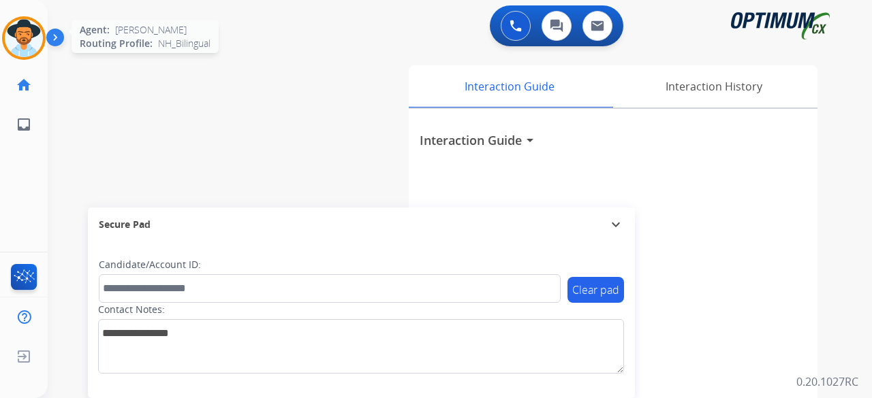
click at [22, 40] on img at bounding box center [24, 38] width 38 height 38
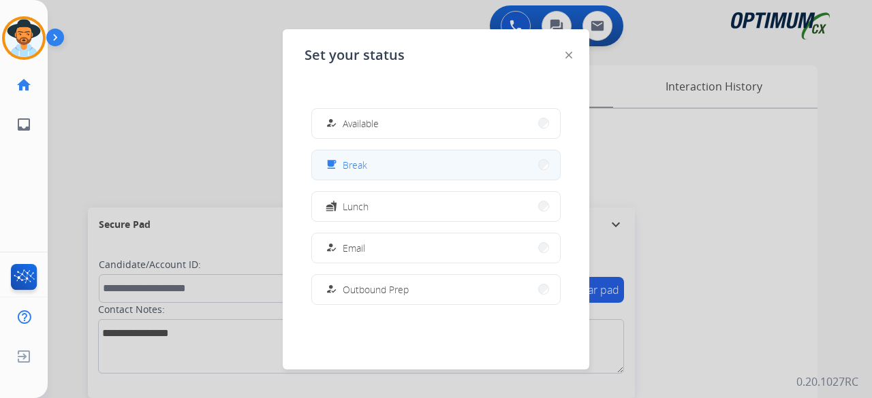
click at [395, 167] on button "free_breakfast Break" at bounding box center [436, 164] width 248 height 29
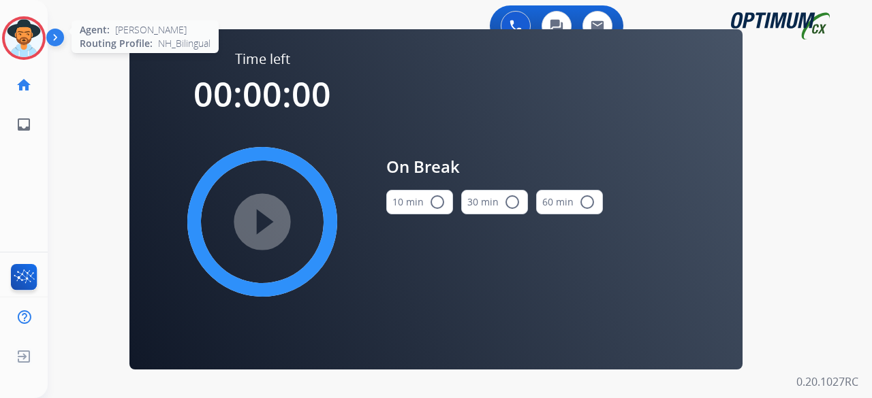
click at [14, 44] on img at bounding box center [24, 38] width 38 height 38
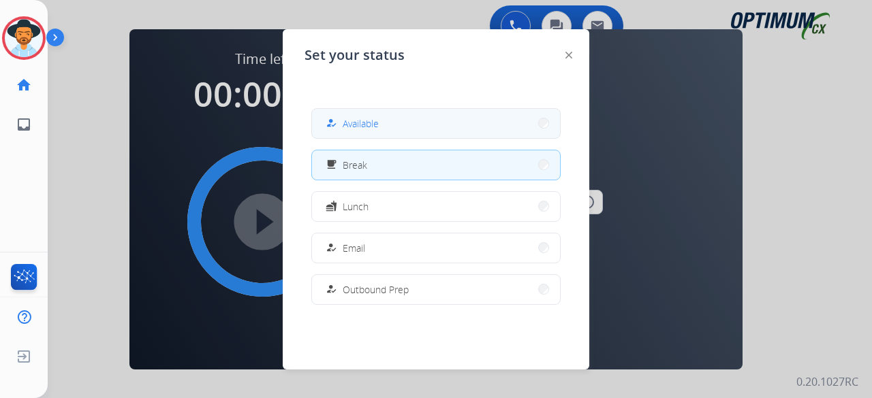
click at [403, 132] on button "how_to_reg Available" at bounding box center [436, 123] width 248 height 29
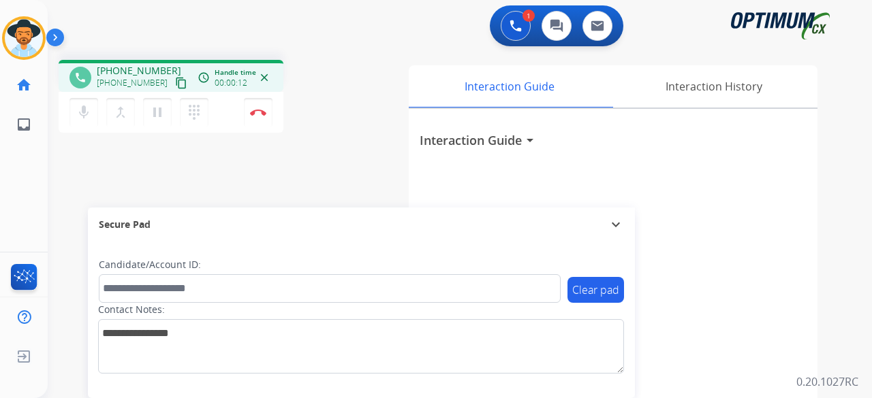
click at [175, 82] on mat-icon "content_copy" at bounding box center [181, 83] width 12 height 12
click at [261, 101] on button "Disconnect" at bounding box center [258, 112] width 29 height 29
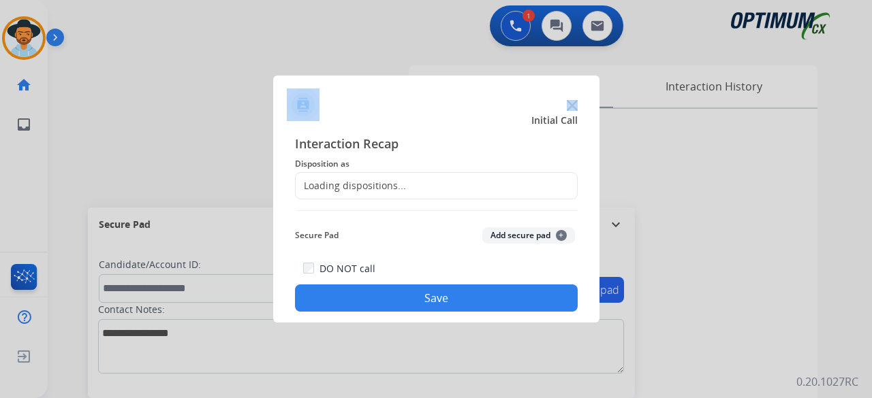
drag, startPoint x: 261, startPoint y: 101, endPoint x: 492, endPoint y: -2, distance: 253.3
click at [492, 0] on html "Outbound call Quit Outbound call Quit Initial Call Interaction Recap Dispositio…" at bounding box center [436, 199] width 872 height 398
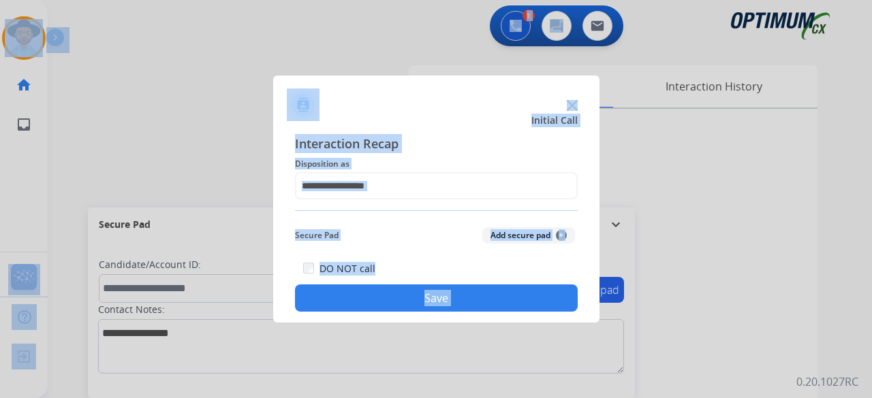
click at [370, 22] on div at bounding box center [436, 199] width 872 height 398
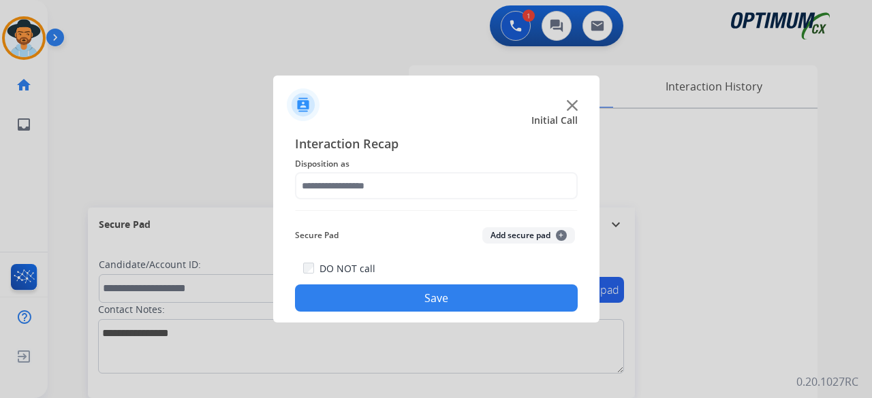
click at [573, 107] on img at bounding box center [572, 105] width 11 height 11
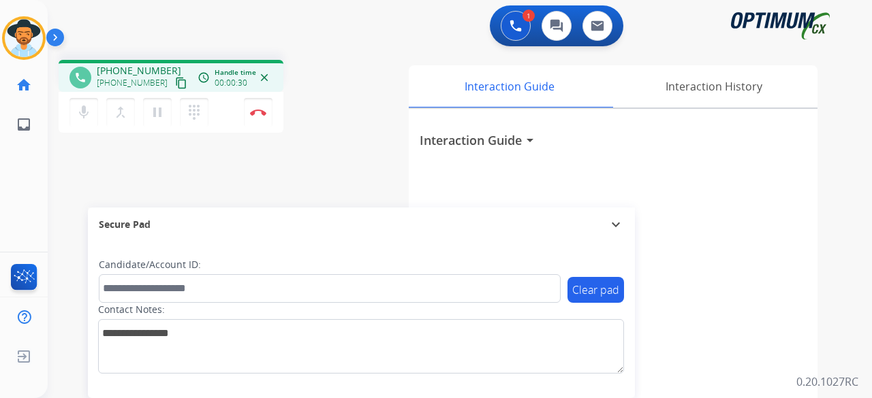
click at [175, 82] on mat-icon "content_copy" at bounding box center [181, 83] width 12 height 12
click at [261, 116] on button "Disconnect" at bounding box center [258, 112] width 29 height 29
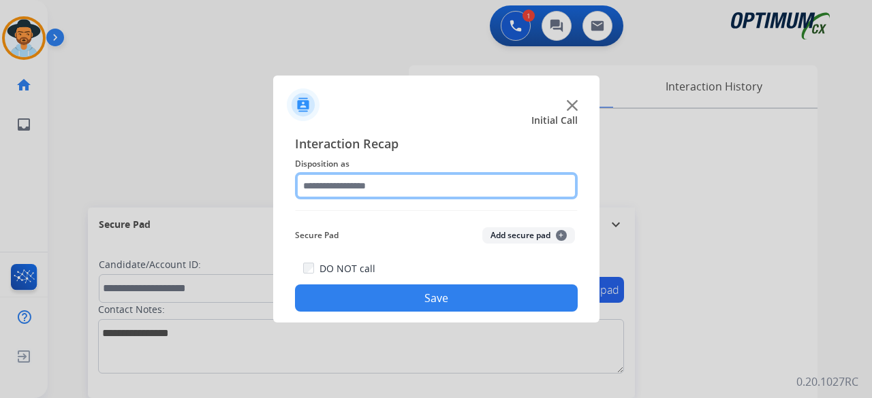
click at [402, 176] on input "text" at bounding box center [436, 185] width 283 height 27
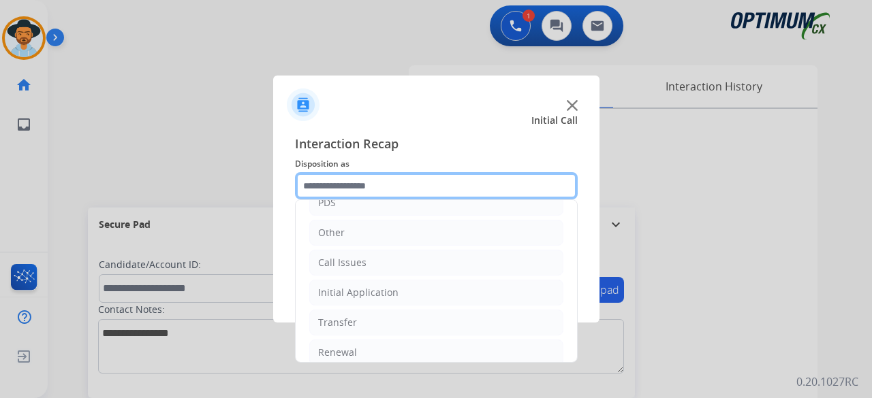
scroll to position [89, 0]
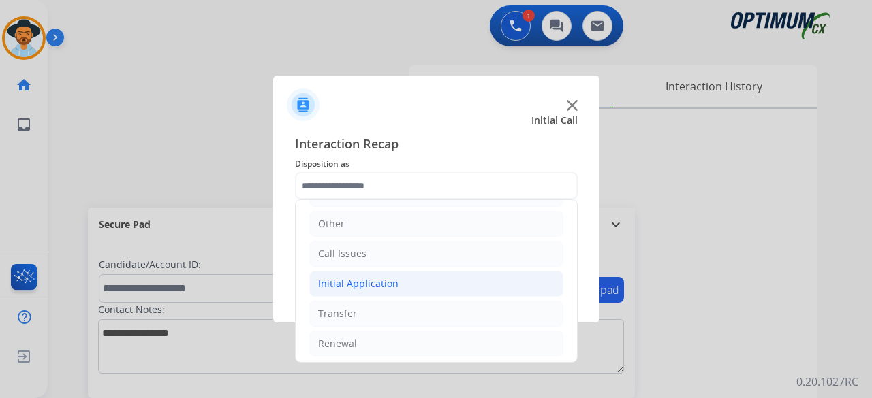
click at [355, 284] on div "Initial Application" at bounding box center [358, 284] width 80 height 14
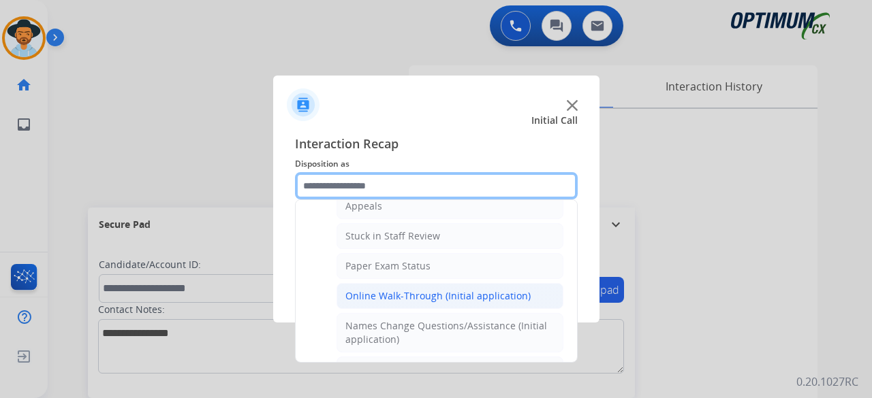
scroll to position [209, 0]
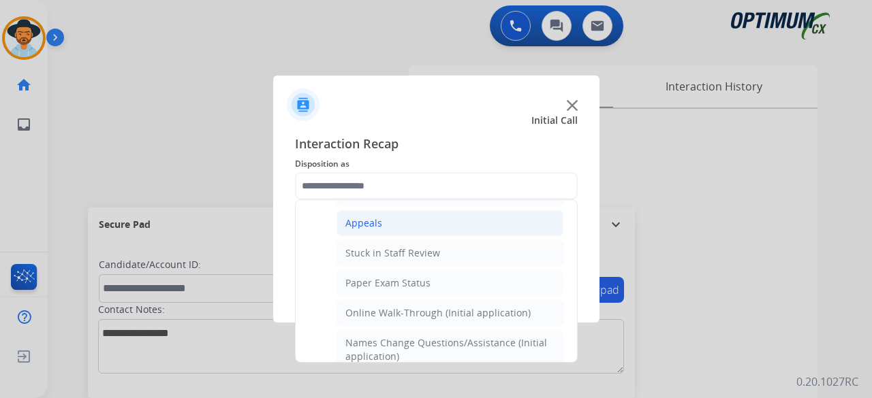
click at [372, 224] on div "Appeals" at bounding box center [363, 224] width 37 height 14
type input "*******"
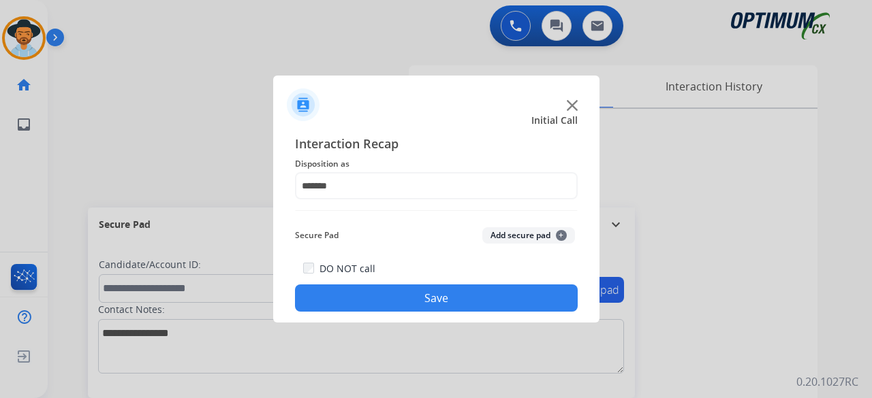
click at [528, 239] on button "Add secure pad +" at bounding box center [528, 235] width 93 height 16
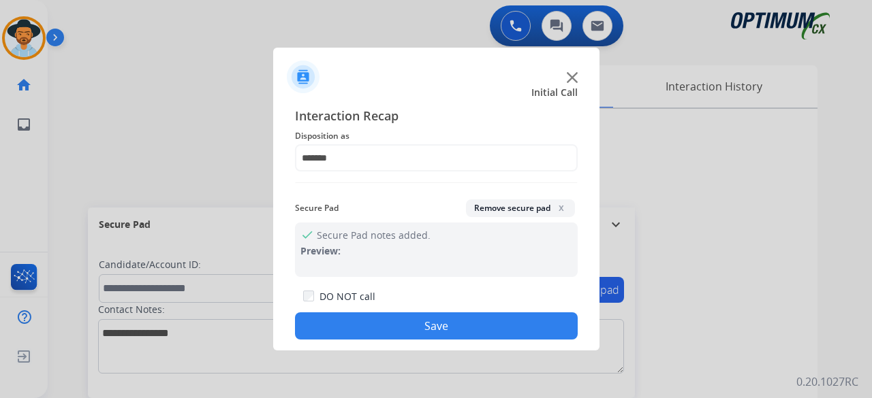
click at [447, 333] on button "Save" at bounding box center [436, 326] width 283 height 27
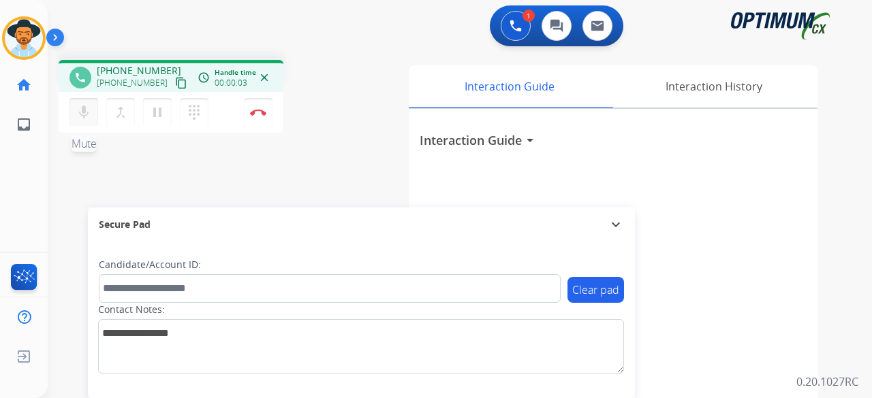
click at [84, 115] on mat-icon "mic" at bounding box center [84, 112] width 16 height 16
click at [89, 130] on div "mic_off Mute merge_type Bridge pause Hold dialpad Dialpad Disconnect" at bounding box center [171, 112] width 225 height 41
click at [84, 108] on mat-icon "mic_off" at bounding box center [84, 112] width 16 height 16
click at [175, 88] on mat-icon "content_copy" at bounding box center [181, 83] width 12 height 12
click at [253, 115] on img at bounding box center [258, 112] width 16 height 7
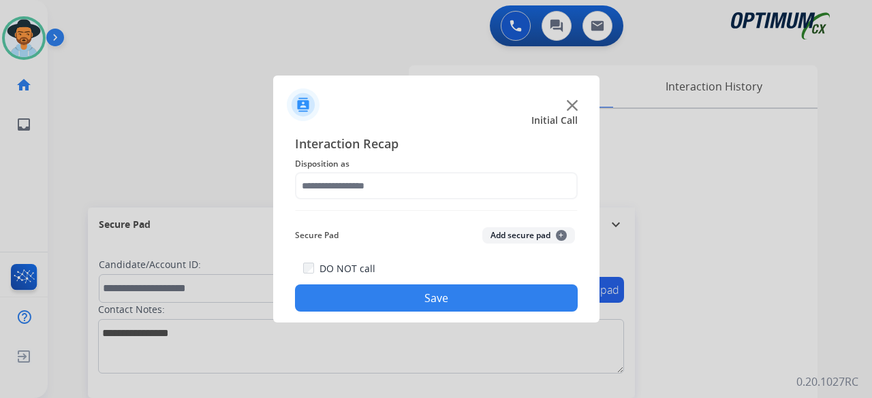
click at [253, 115] on div at bounding box center [436, 199] width 872 height 398
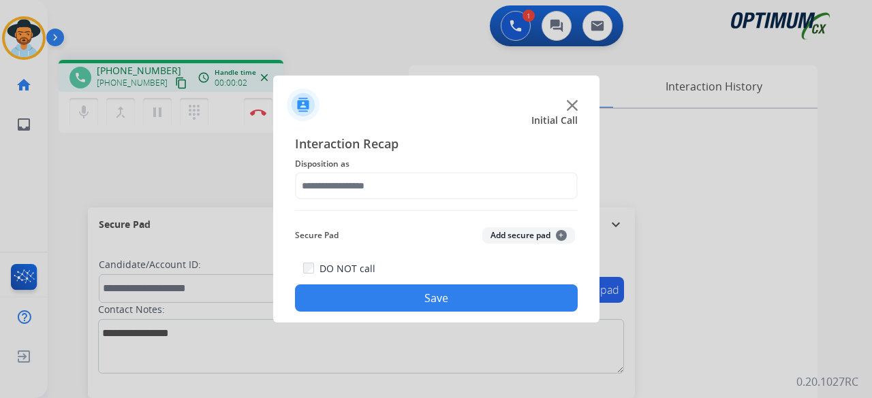
click at [572, 105] on img at bounding box center [572, 105] width 11 height 11
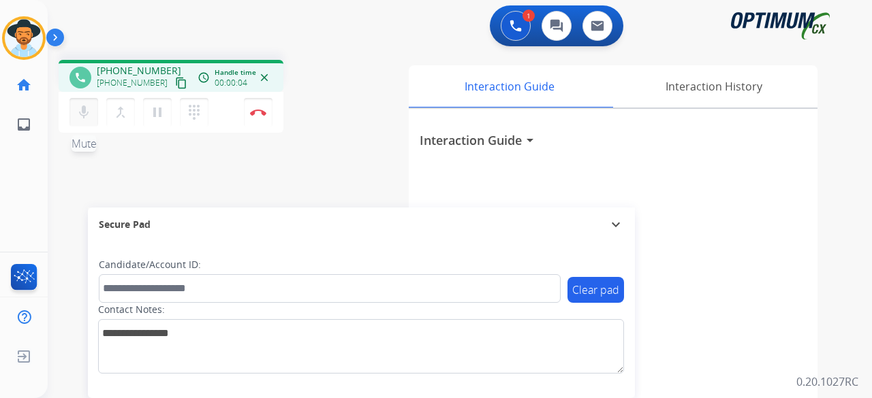
click at [89, 118] on mat-icon "mic" at bounding box center [84, 112] width 16 height 16
click at [175, 86] on mat-icon "content_copy" at bounding box center [181, 83] width 12 height 12
click at [91, 116] on mat-icon "mic_off" at bounding box center [84, 112] width 16 height 16
click at [78, 109] on mat-icon "mic" at bounding box center [84, 112] width 16 height 16
click at [157, 113] on mat-icon "pause" at bounding box center [157, 112] width 16 height 16
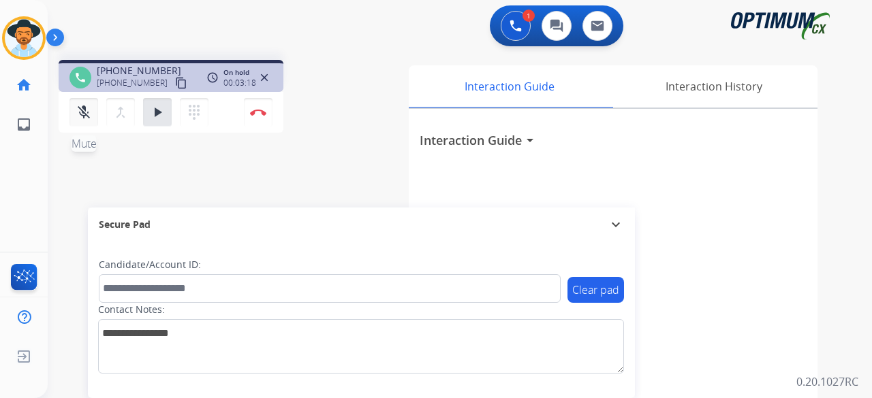
click at [84, 110] on mat-icon "mic_off" at bounding box center [84, 112] width 16 height 16
click at [154, 110] on mat-icon "play_arrow" at bounding box center [157, 112] width 16 height 16
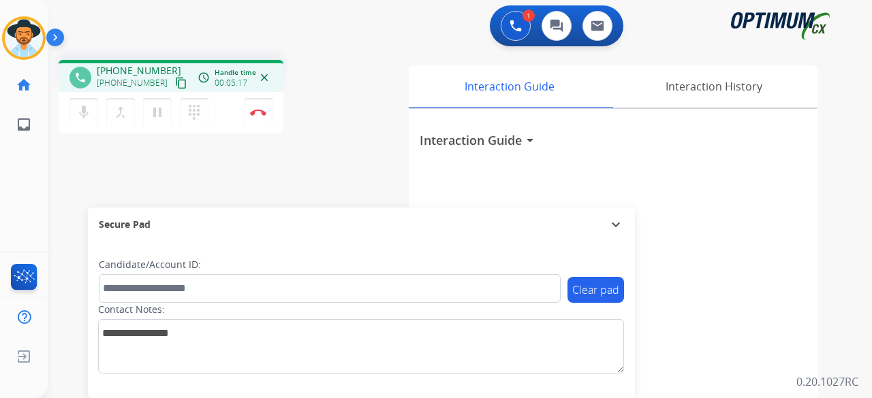
click at [260, 28] on div "1 Voice Interactions 0 Chat Interactions 0 Email Interactions" at bounding box center [451, 27] width 775 height 44
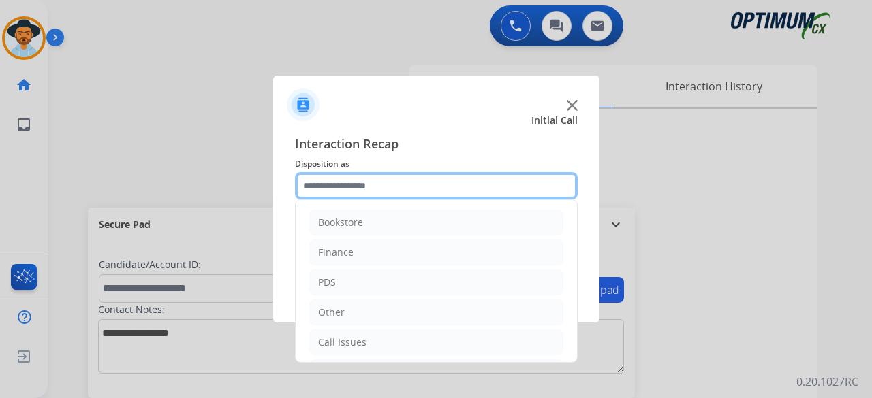
click at [424, 187] on input "text" at bounding box center [436, 185] width 283 height 27
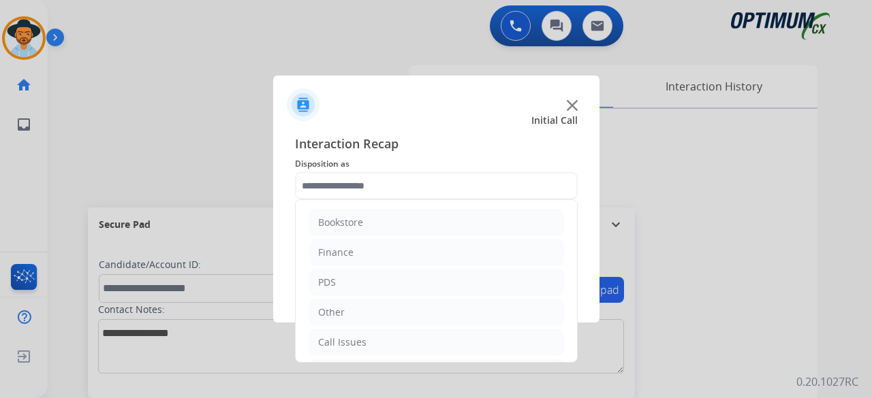
click at [575, 108] on img at bounding box center [572, 105] width 11 height 11
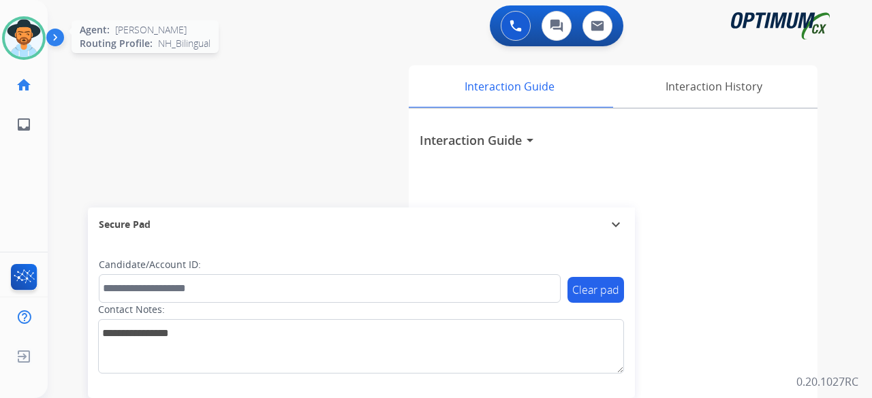
click at [27, 34] on img at bounding box center [24, 38] width 38 height 38
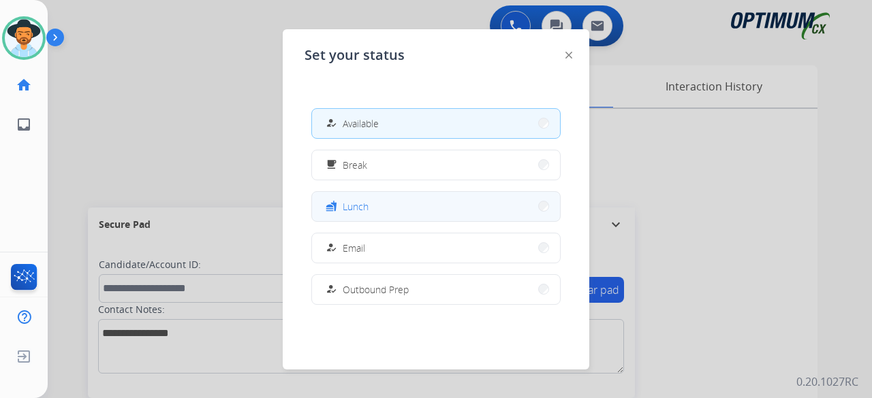
click at [372, 200] on button "fastfood Lunch" at bounding box center [436, 206] width 248 height 29
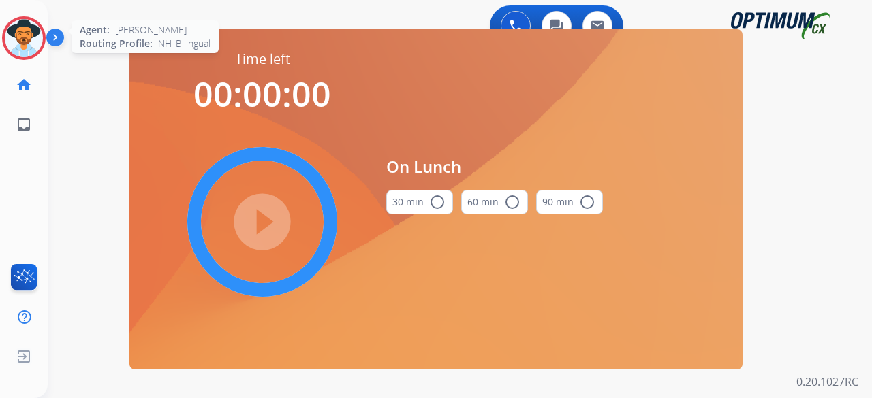
click at [33, 40] on img at bounding box center [24, 38] width 38 height 38
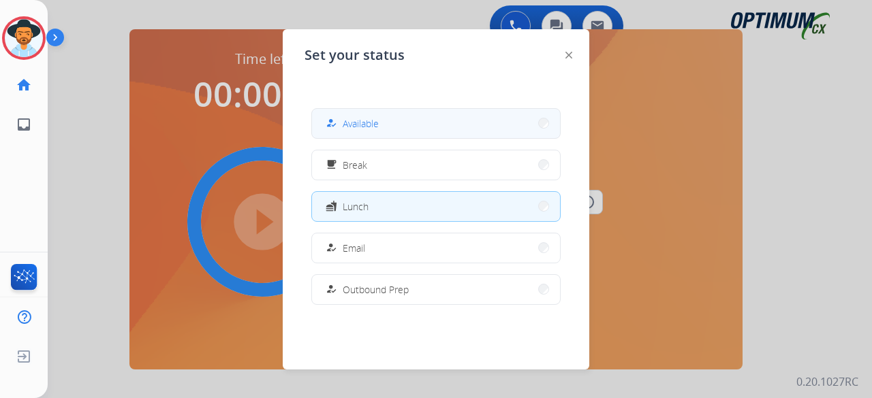
click at [444, 129] on button "how_to_reg Available" at bounding box center [436, 123] width 248 height 29
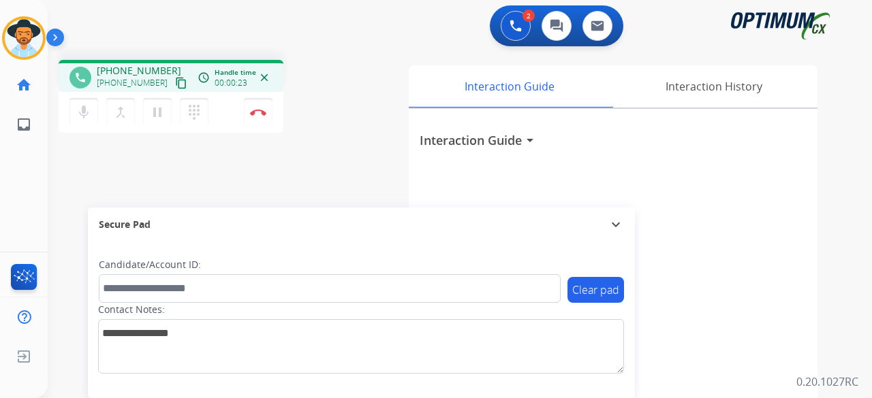
click at [175, 83] on mat-icon "content_copy" at bounding box center [181, 83] width 12 height 12
click at [266, 108] on button "Disconnect" at bounding box center [258, 112] width 29 height 29
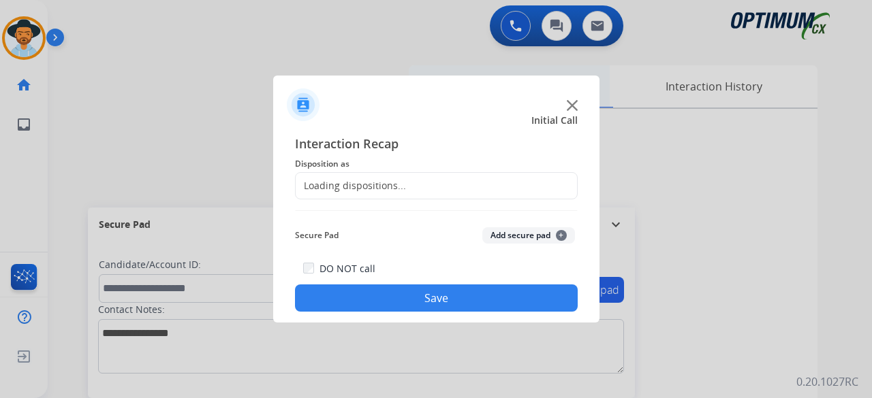
click at [573, 102] on img at bounding box center [572, 105] width 11 height 11
click at [573, 101] on div "Interaction Guide" at bounding box center [509, 86] width 201 height 42
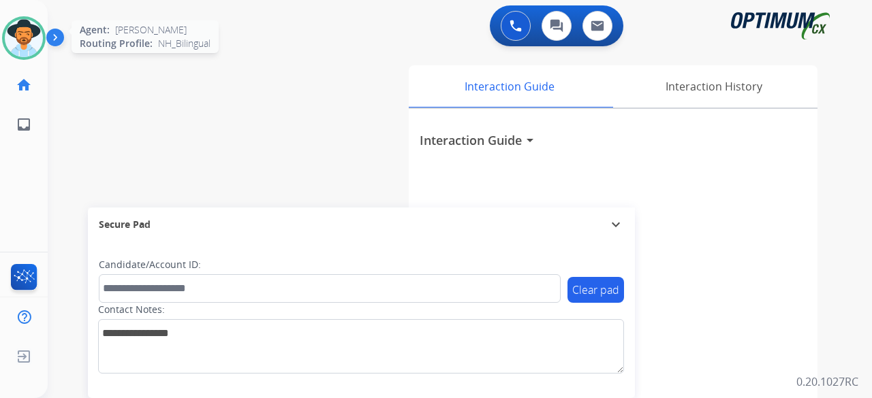
click at [39, 33] on img at bounding box center [24, 38] width 38 height 38
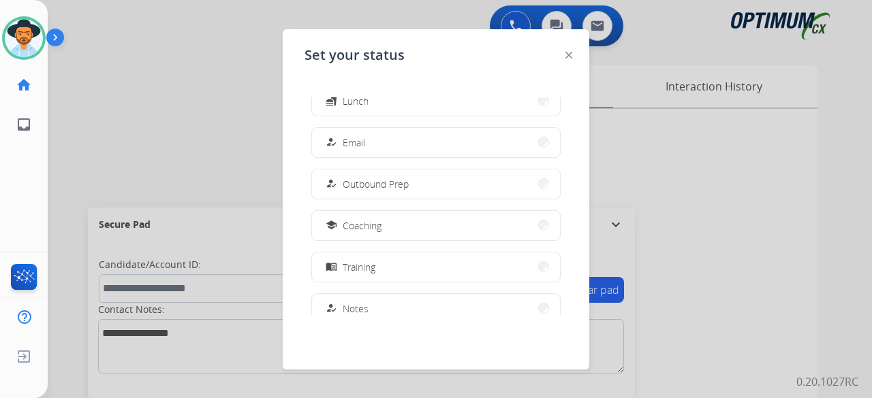
scroll to position [187, 0]
click at [330, 180] on div "menu_book" at bounding box center [333, 186] width 20 height 16
